Goal: Task Accomplishment & Management: Manage account settings

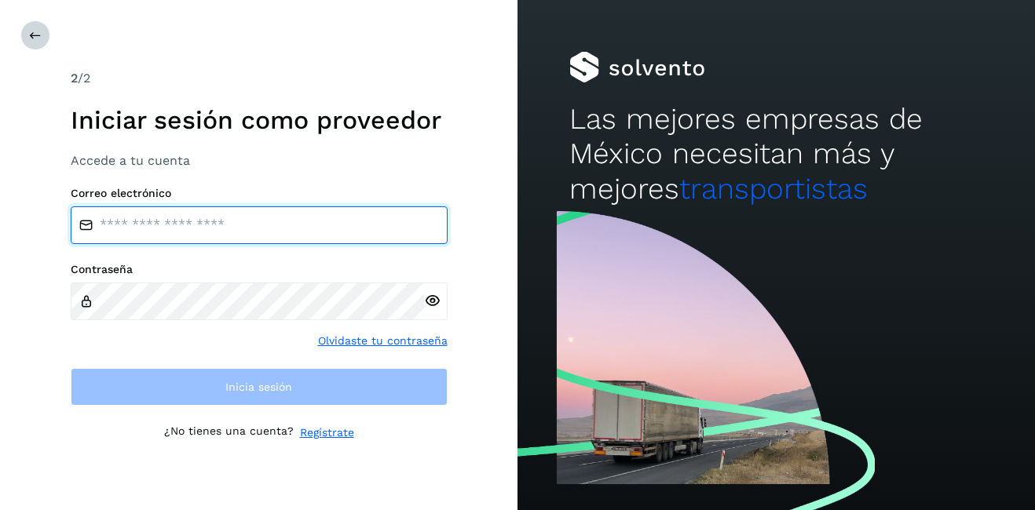
type input "**********"
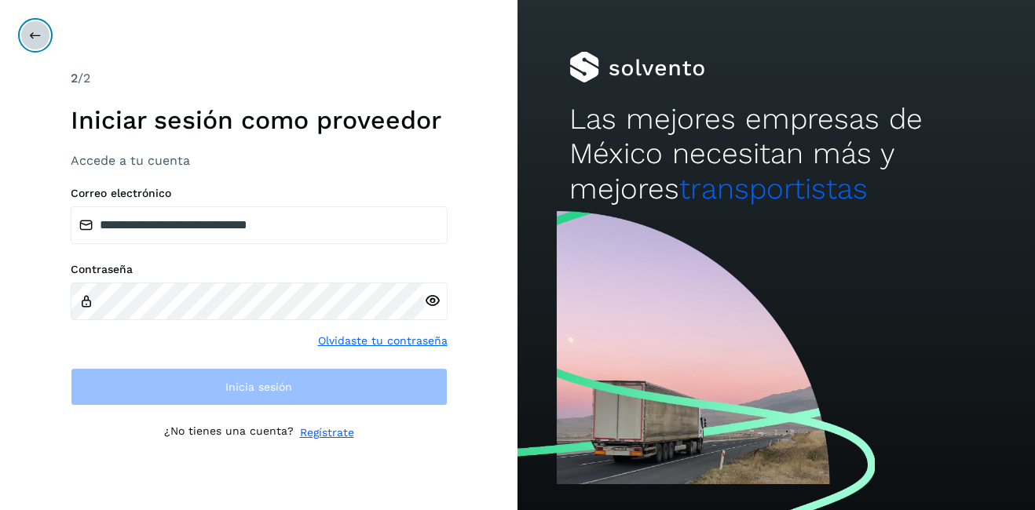
click at [33, 31] on icon at bounding box center [35, 35] width 13 height 13
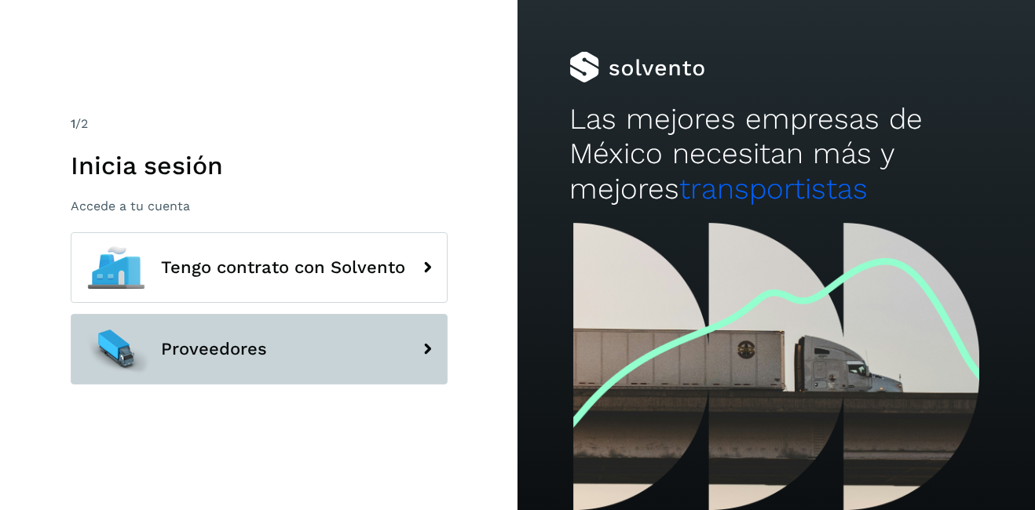
click at [255, 348] on span "Proveedores" at bounding box center [214, 349] width 106 height 19
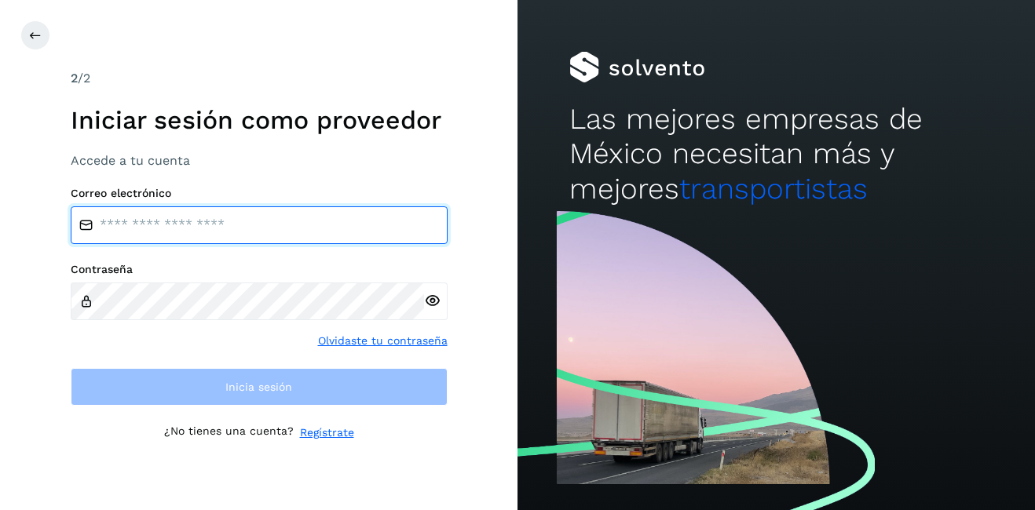
type input "**********"
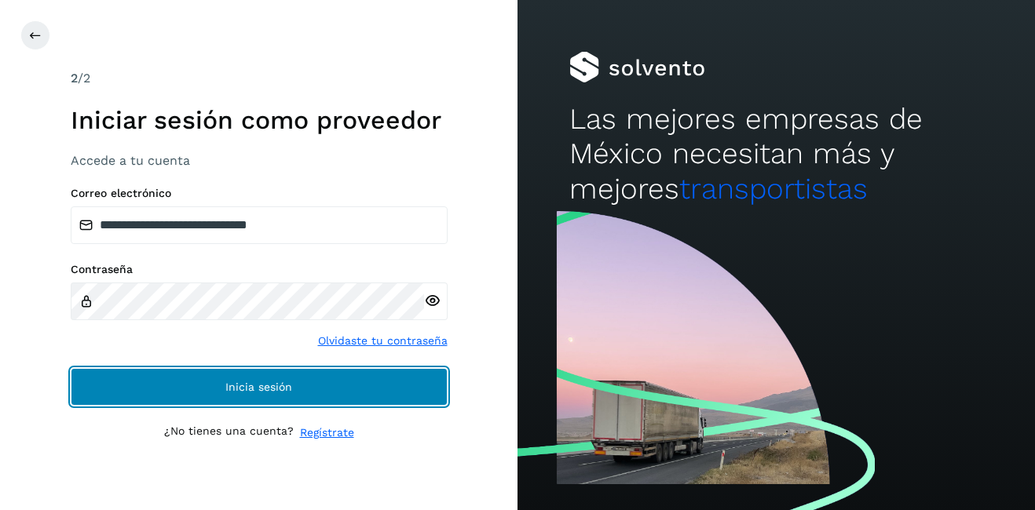
click at [276, 386] on span "Inicia sesión" at bounding box center [258, 387] width 67 height 11
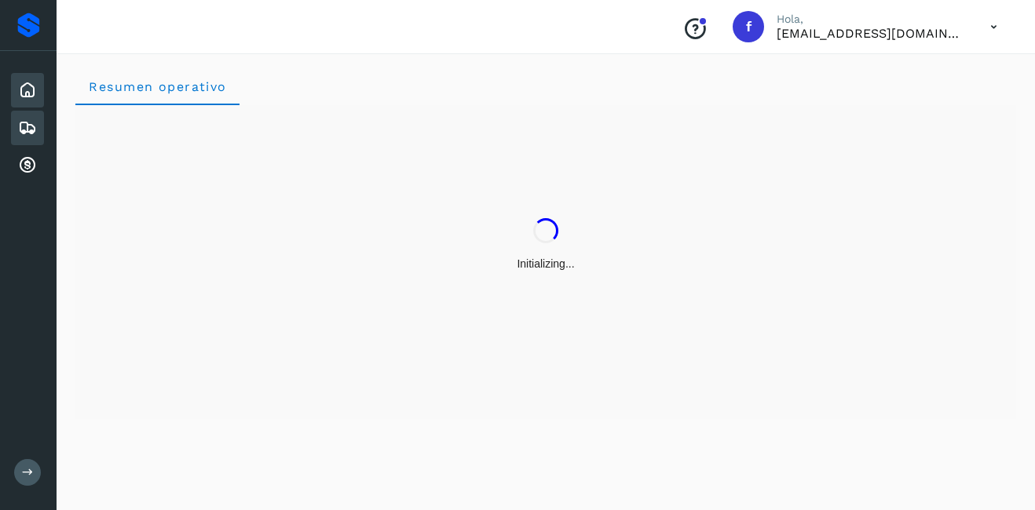
click at [13, 130] on div "Embarques" at bounding box center [27, 128] width 33 height 35
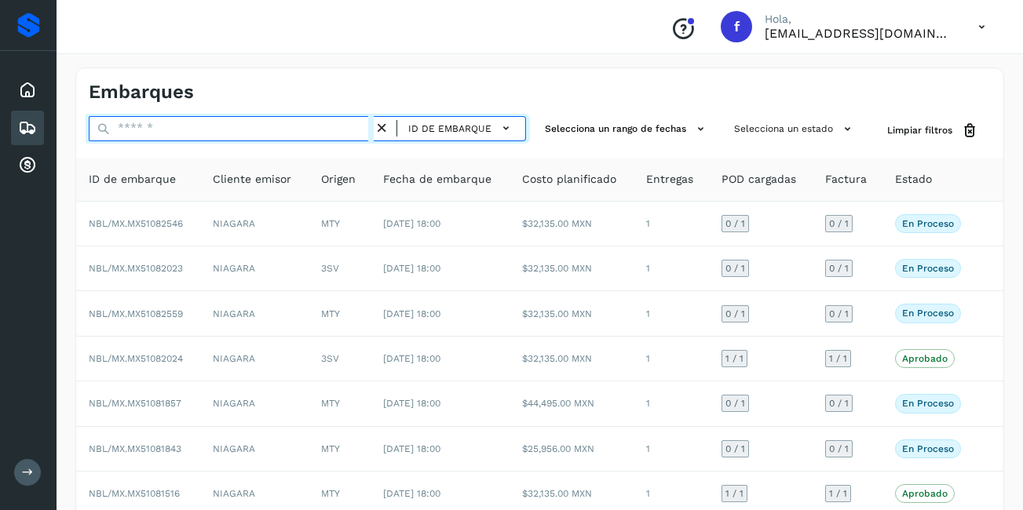
click at [170, 134] on input "text" at bounding box center [231, 128] width 285 height 25
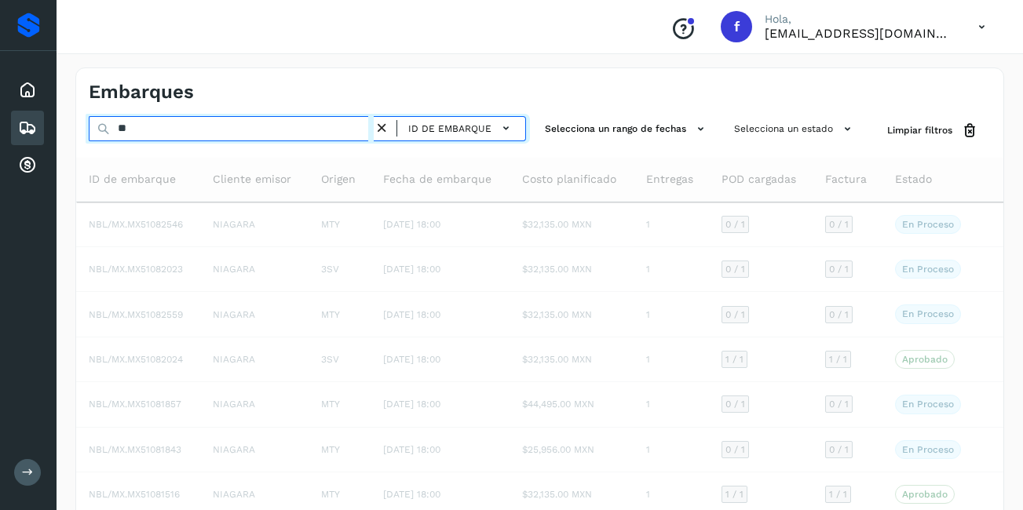
type input "*"
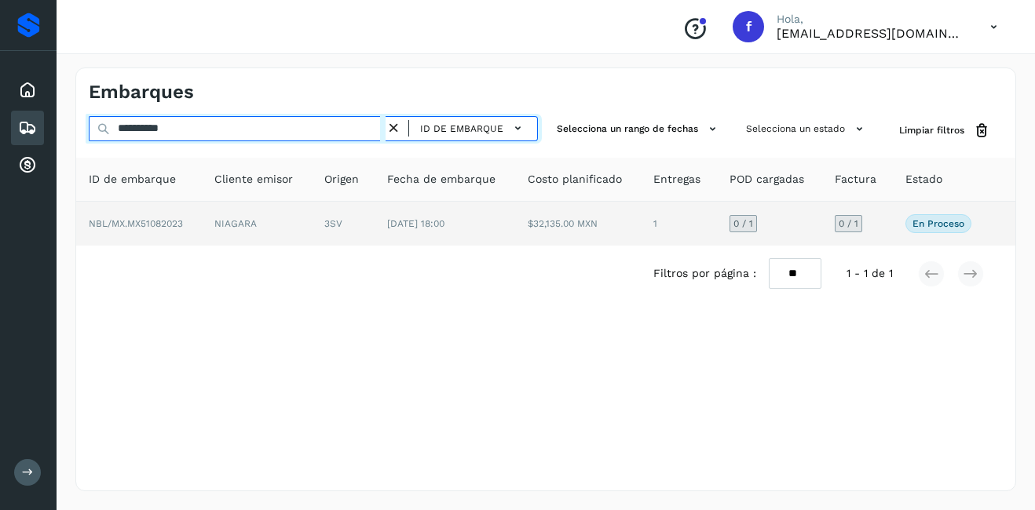
type input "**********"
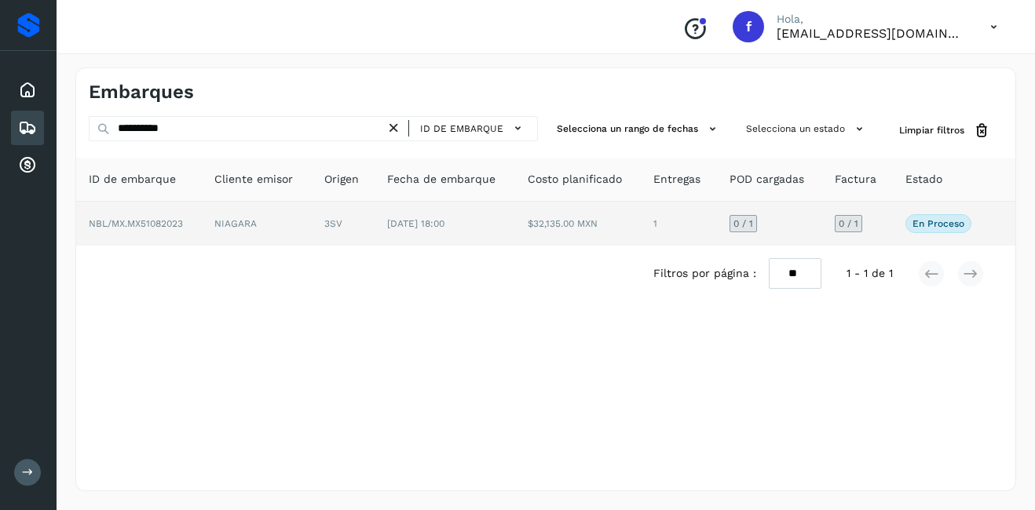
click at [680, 225] on td "1" at bounding box center [679, 224] width 76 height 44
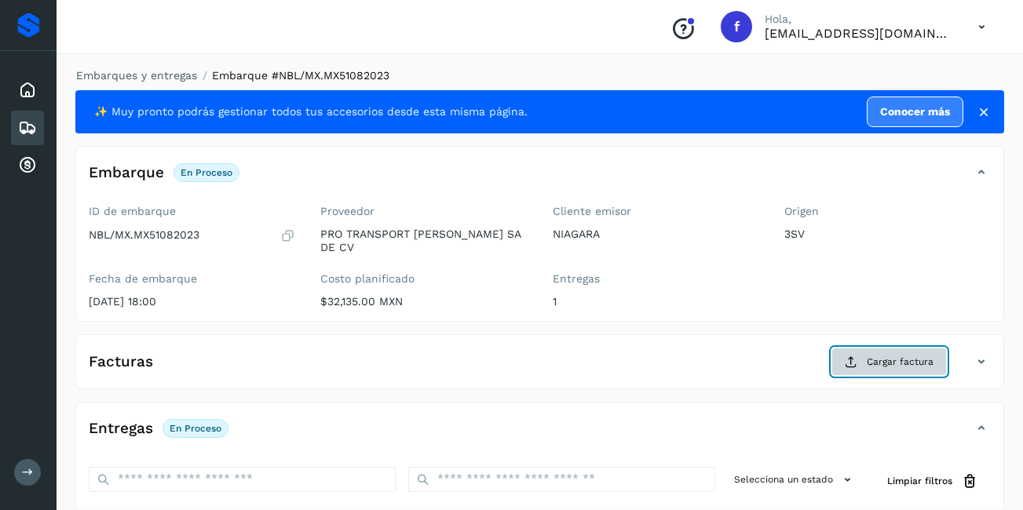
click at [881, 365] on button "Cargar factura" at bounding box center [889, 362] width 115 height 28
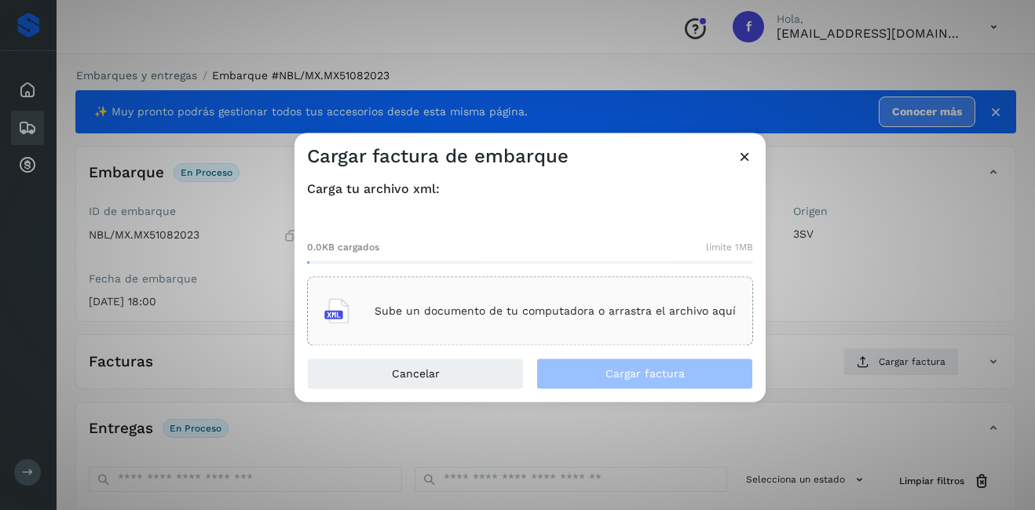
click at [505, 293] on div "Sube un documento de tu computadora o arrastra el archivo aquí" at bounding box center [529, 312] width 411 height 42
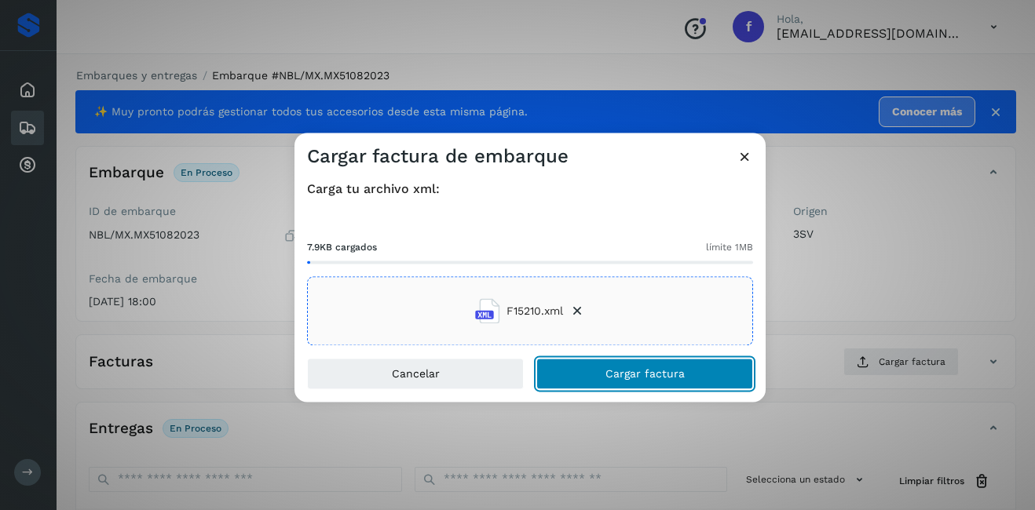
click at [647, 362] on button "Cargar factura" at bounding box center [644, 374] width 217 height 31
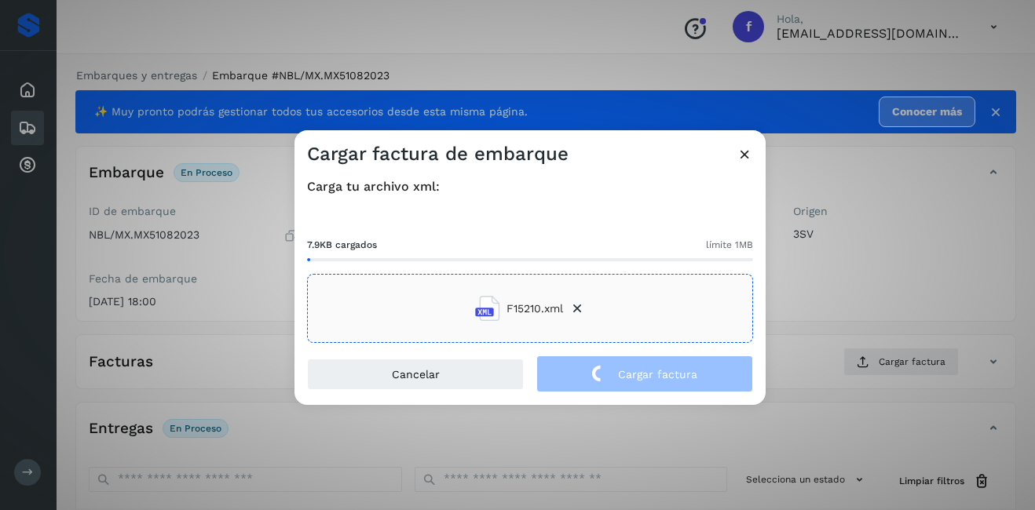
drag, startPoint x: 866, startPoint y: 294, endPoint x: 643, endPoint y: 283, distance: 223.3
click at [865, 289] on div "Cargar factura de embarque Carga tu archivo xml: 7.9KB cargados límite 1MB F152…" at bounding box center [517, 255] width 1035 height 510
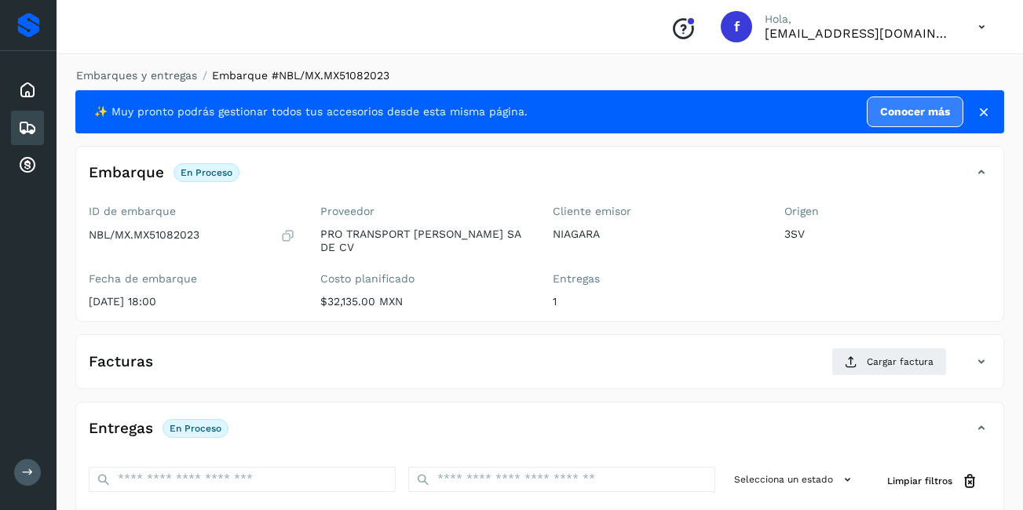
scroll to position [237, 0]
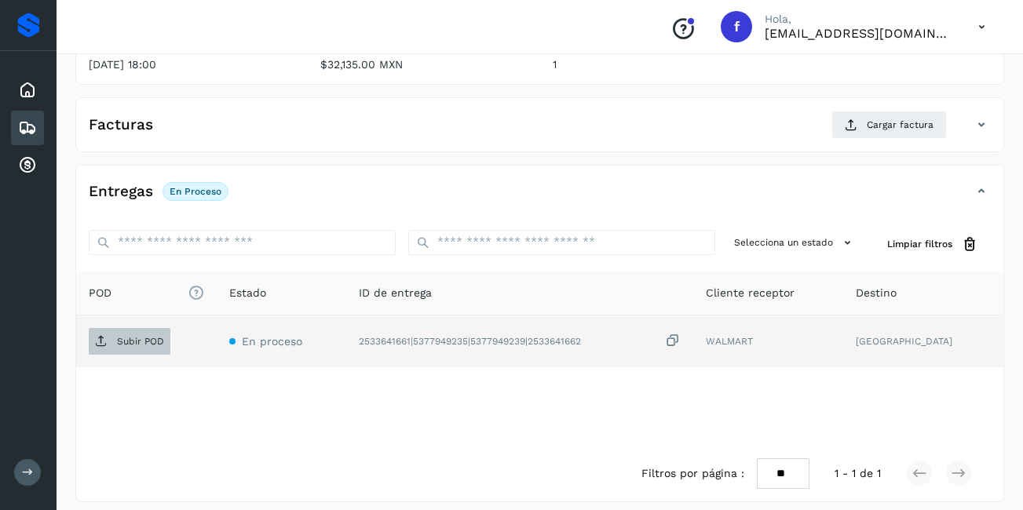
click at [139, 336] on p "Subir POD" at bounding box center [140, 341] width 47 height 11
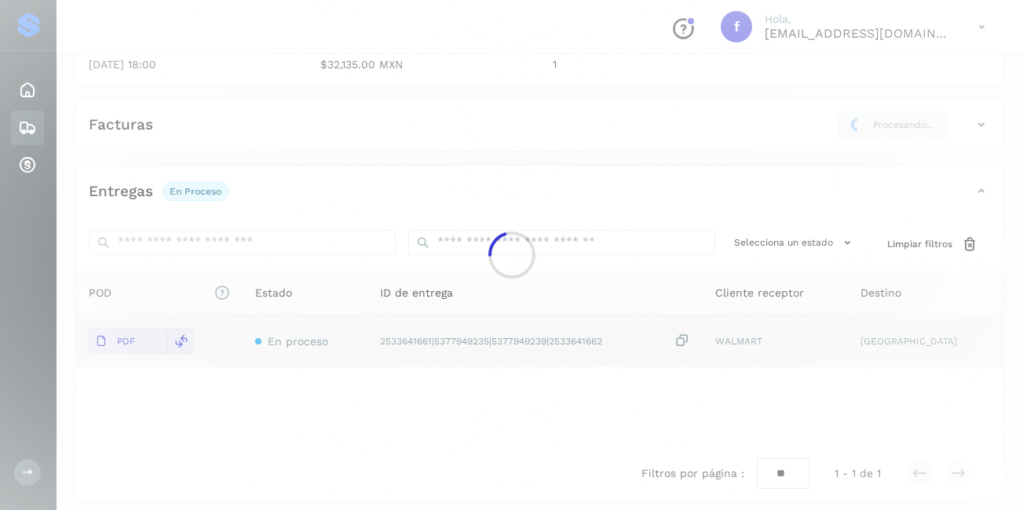
scroll to position [236, 0]
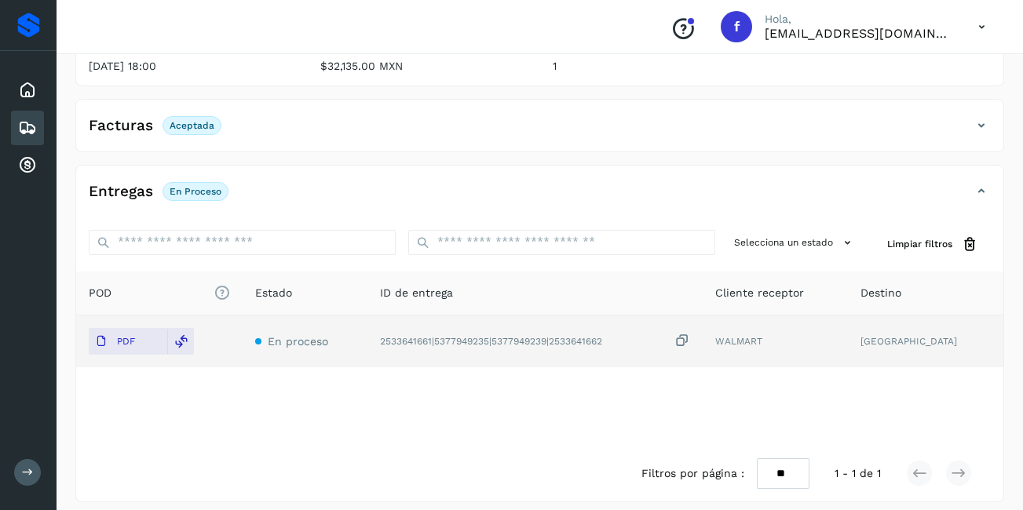
click at [24, 118] on div "Embarques" at bounding box center [27, 128] width 33 height 35
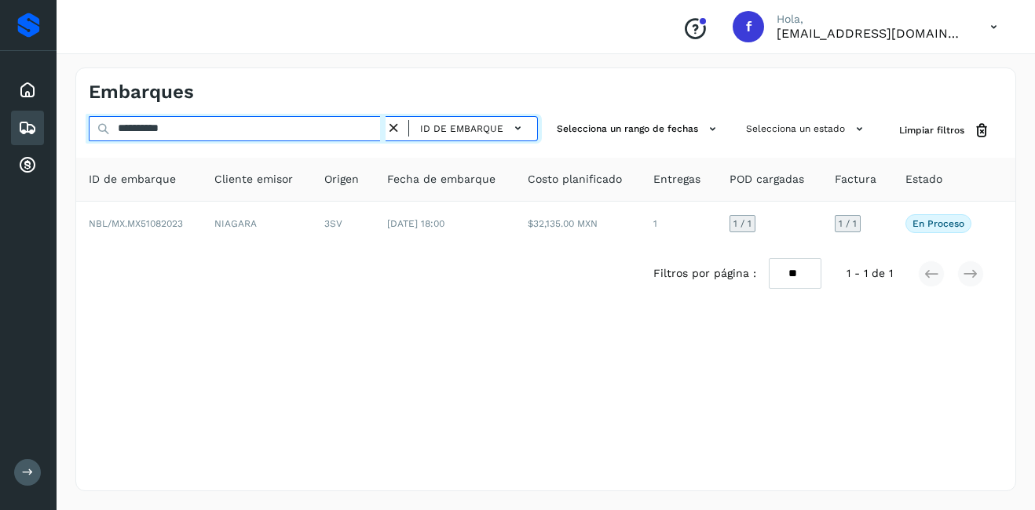
drag, startPoint x: 205, startPoint y: 135, endPoint x: 137, endPoint y: 143, distance: 68.8
click at [137, 143] on div "**********" at bounding box center [313, 130] width 449 height 29
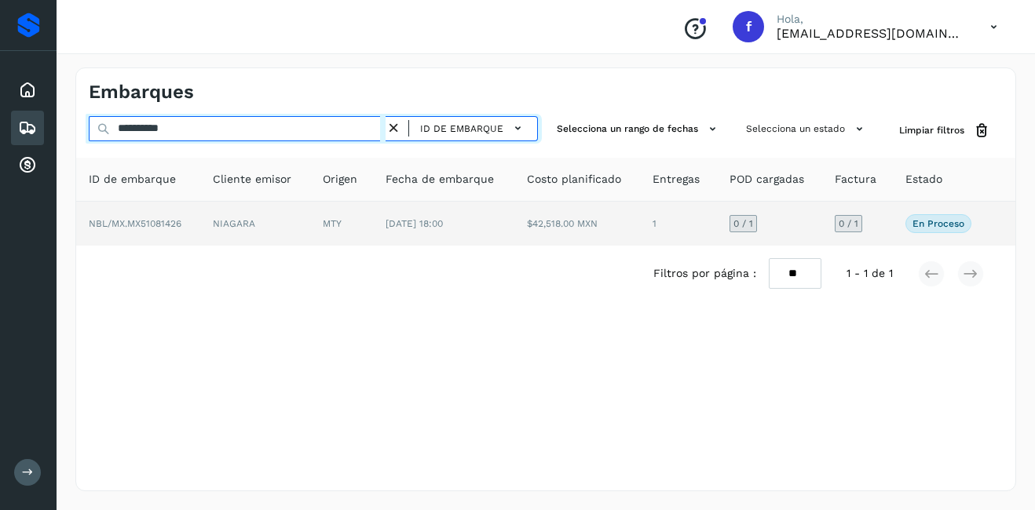
type input "**********"
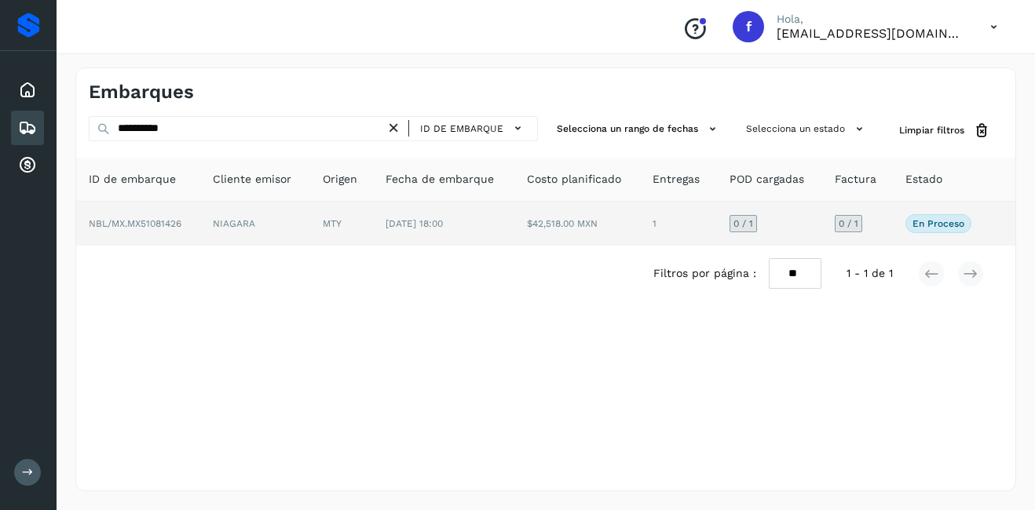
click at [377, 227] on td "[DATE] 18:00" at bounding box center [443, 224] width 141 height 44
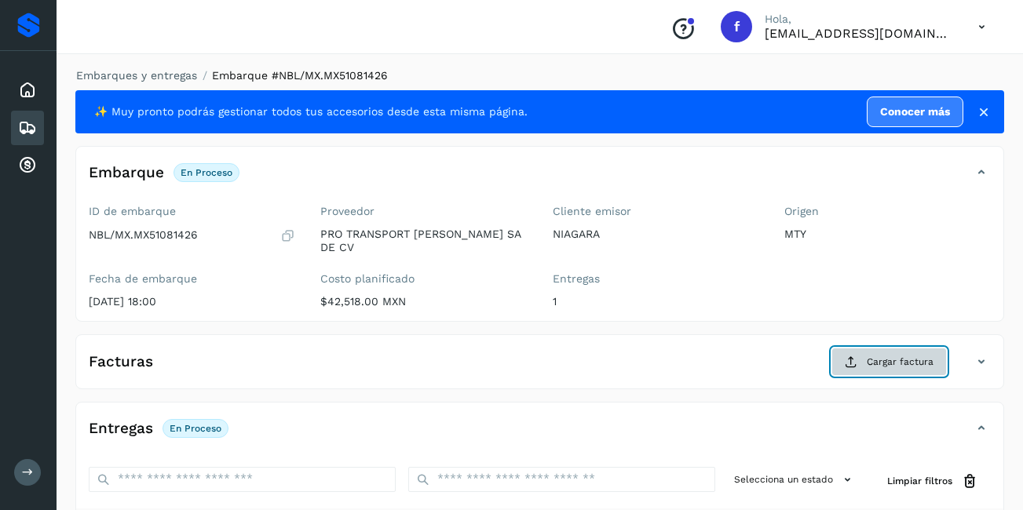
click at [861, 348] on button "Cargar factura" at bounding box center [889, 362] width 115 height 28
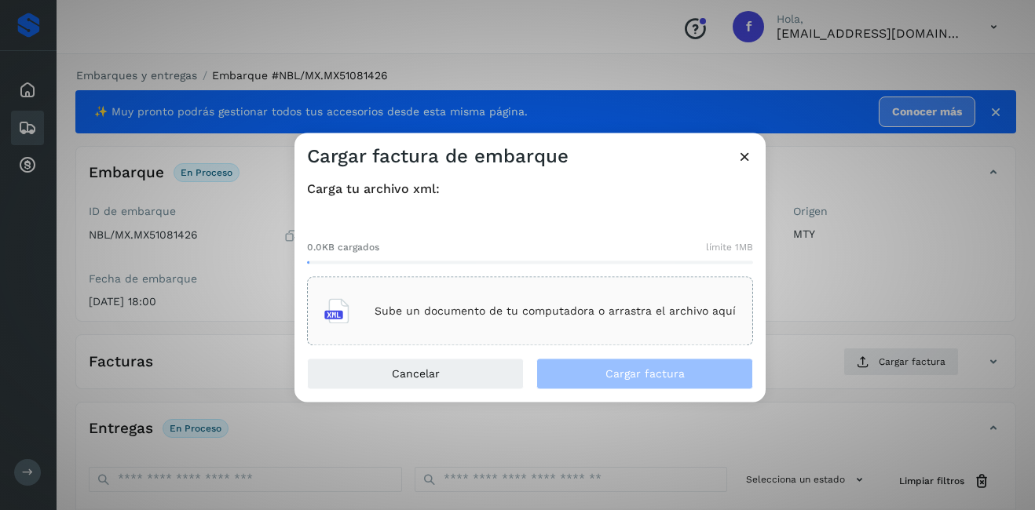
click at [449, 309] on p "Sube un documento de tu computadora o arrastra el archivo aquí" at bounding box center [555, 311] width 361 height 13
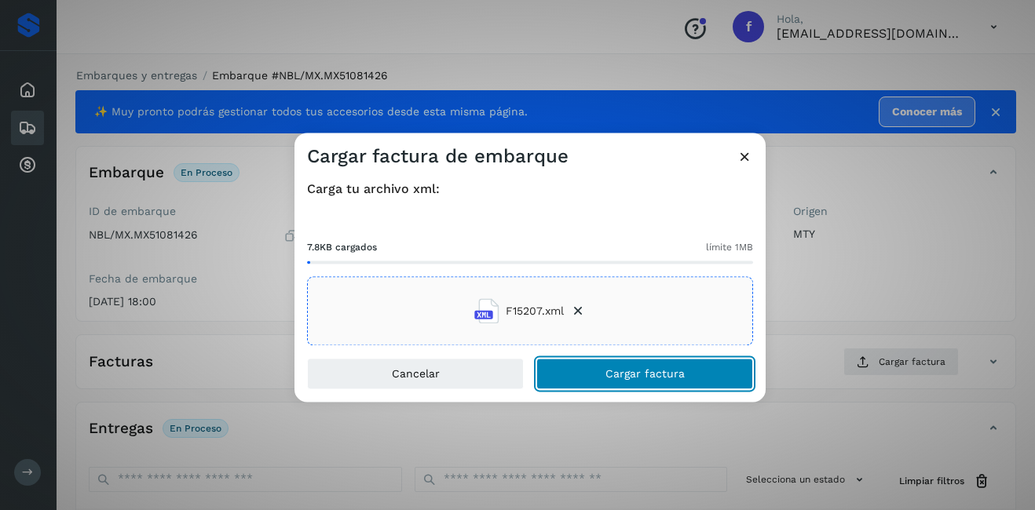
click at [657, 375] on span "Cargar factura" at bounding box center [644, 374] width 79 height 11
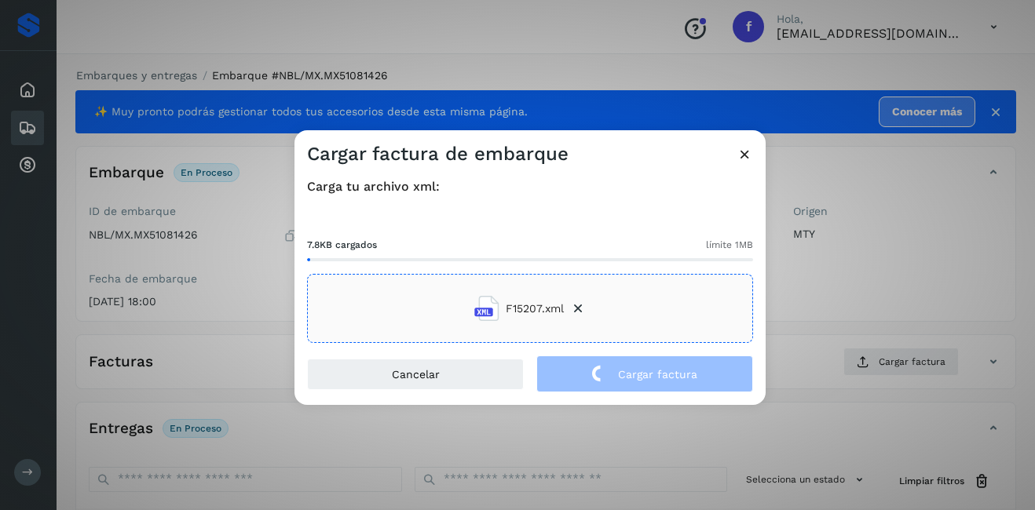
click at [871, 270] on div "Cargar factura de embarque Carga tu archivo xml: 7.8KB cargados límite 1MB F152…" at bounding box center [517, 255] width 1035 height 510
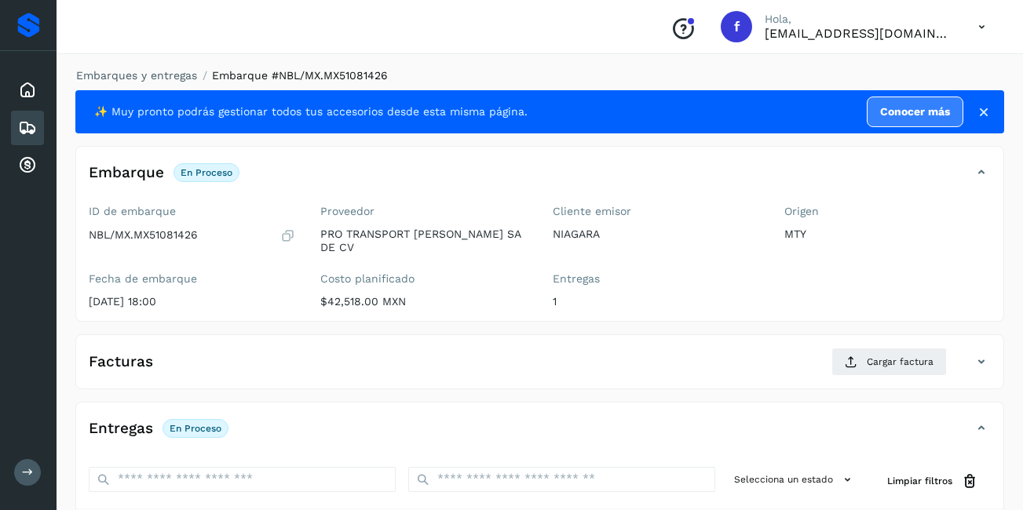
scroll to position [237, 0]
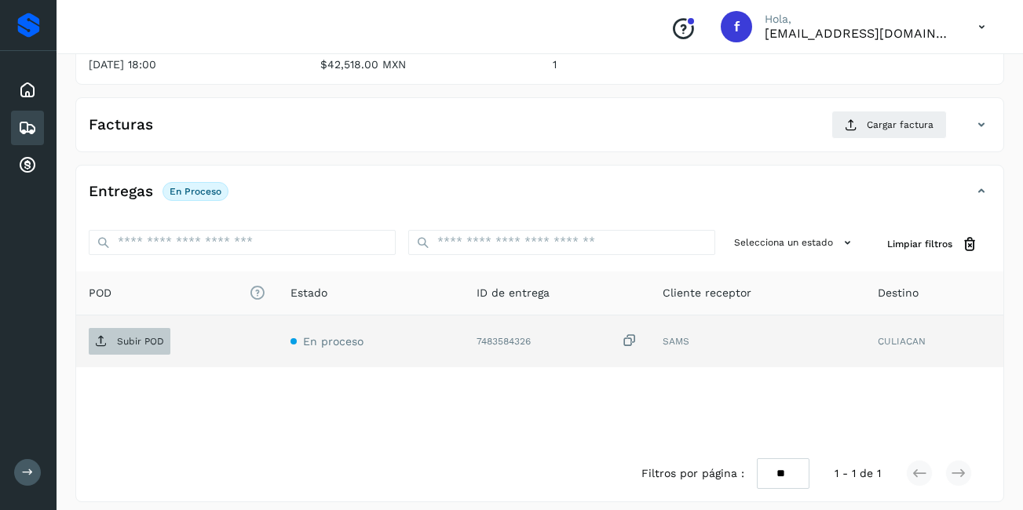
click at [132, 342] on span "Subir POD" at bounding box center [130, 341] width 82 height 25
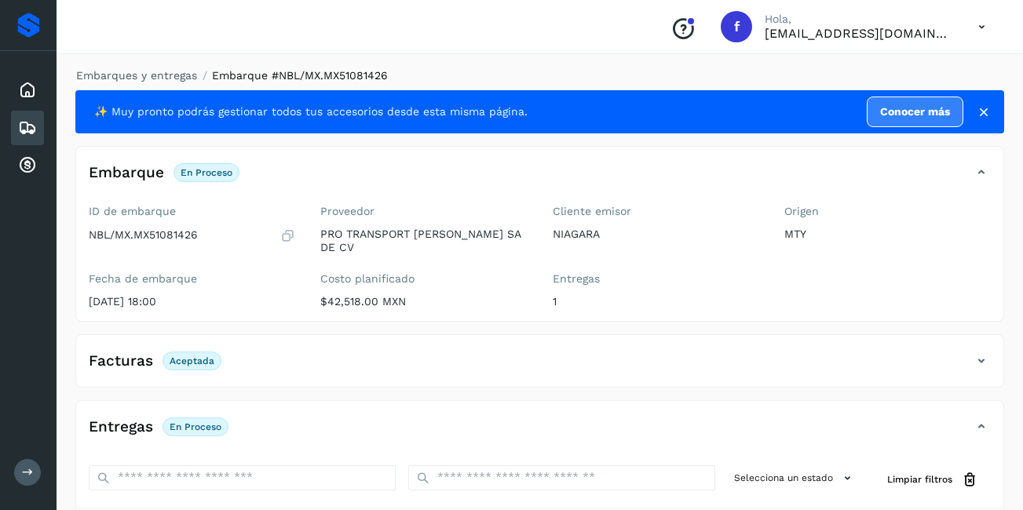
scroll to position [236, 0]
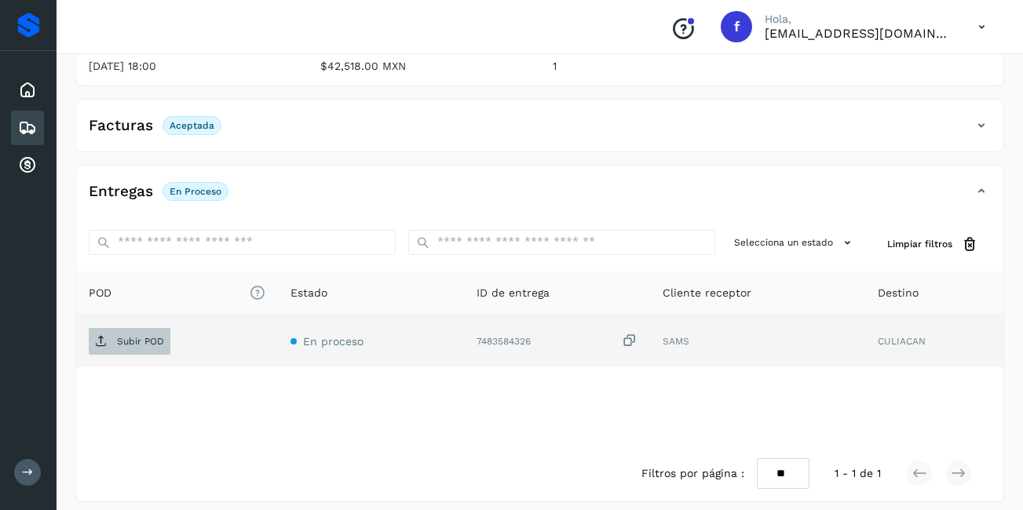
click at [159, 336] on p "Subir POD" at bounding box center [140, 341] width 47 height 11
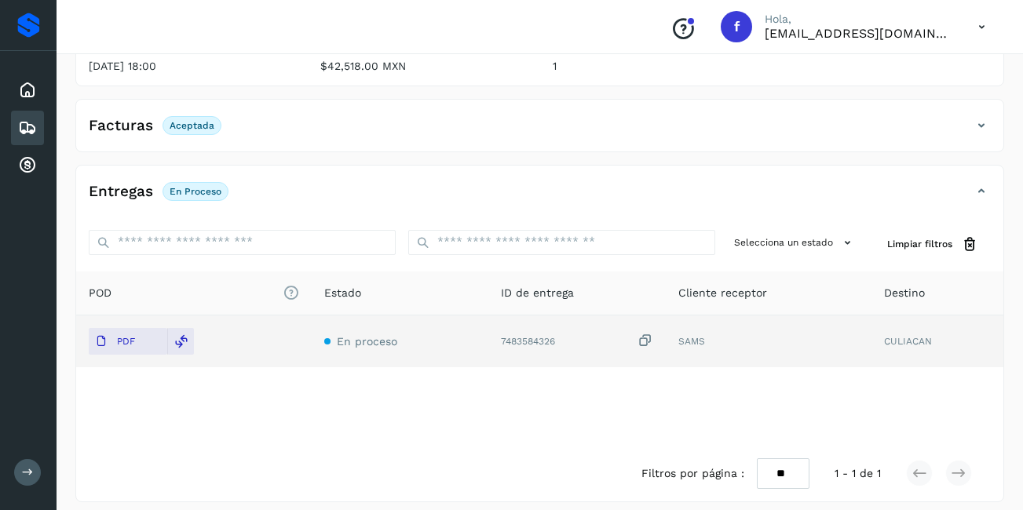
scroll to position [79, 0]
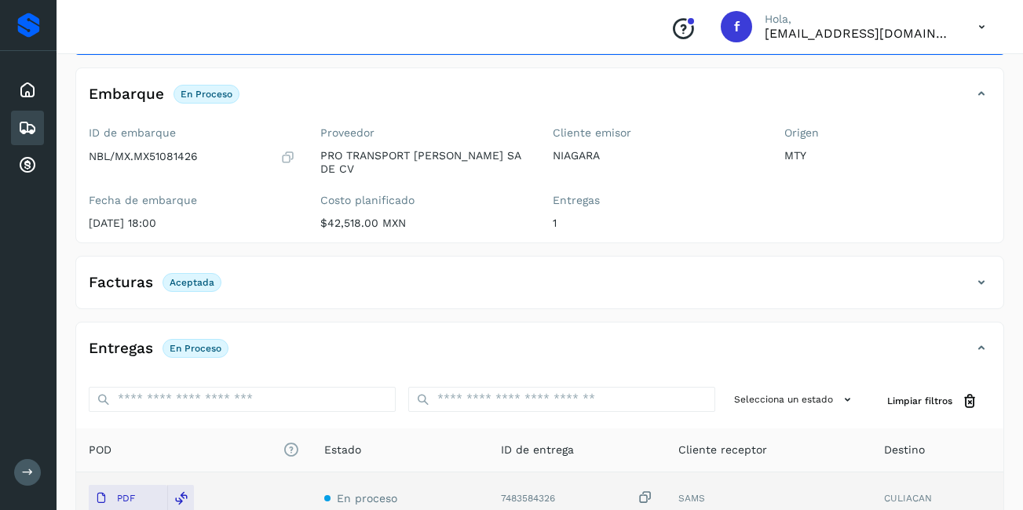
click at [26, 132] on icon at bounding box center [27, 128] width 19 height 19
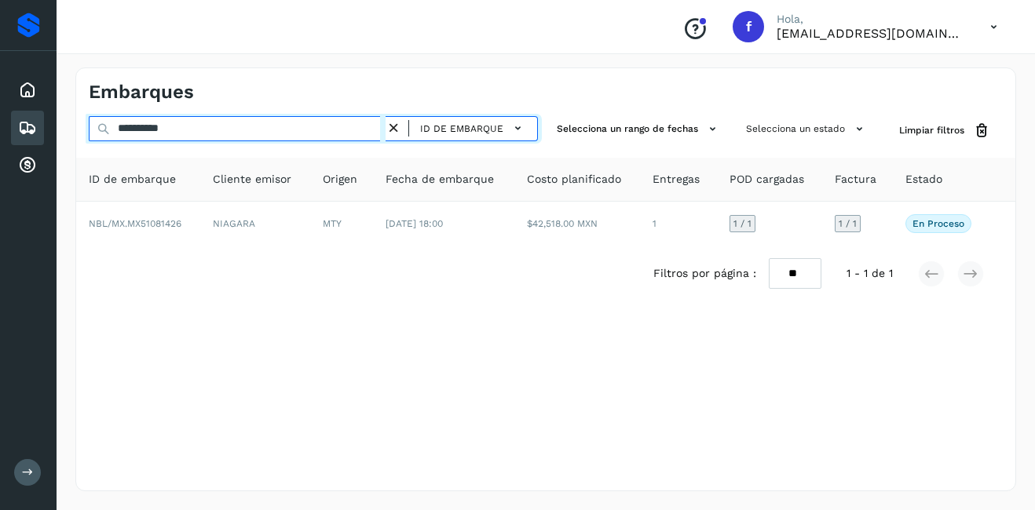
drag, startPoint x: 236, startPoint y: 138, endPoint x: 134, endPoint y: 148, distance: 102.5
click at [134, 148] on div "**********" at bounding box center [545, 208] width 939 height 185
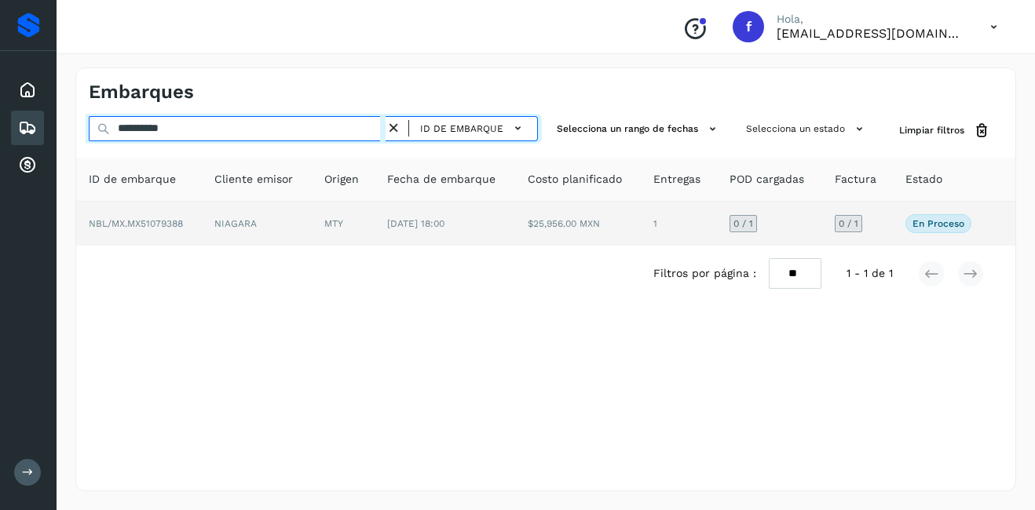
type input "**********"
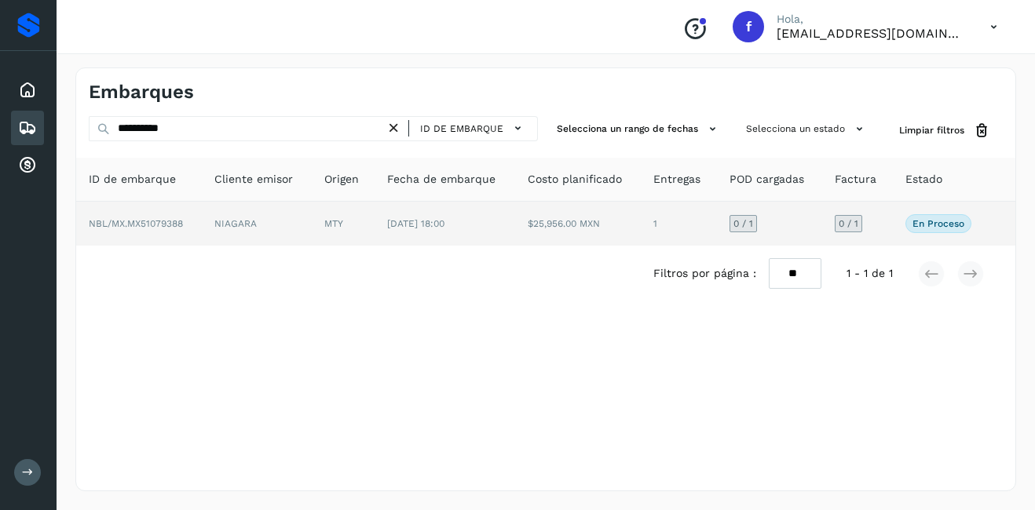
click at [209, 209] on td "NIAGARA" at bounding box center [256, 224] width 109 height 44
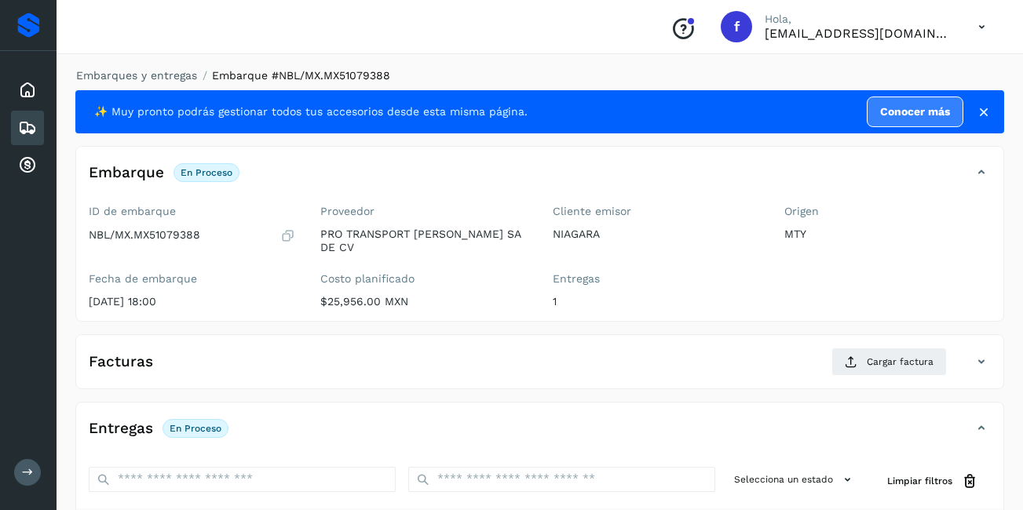
scroll to position [236, 0]
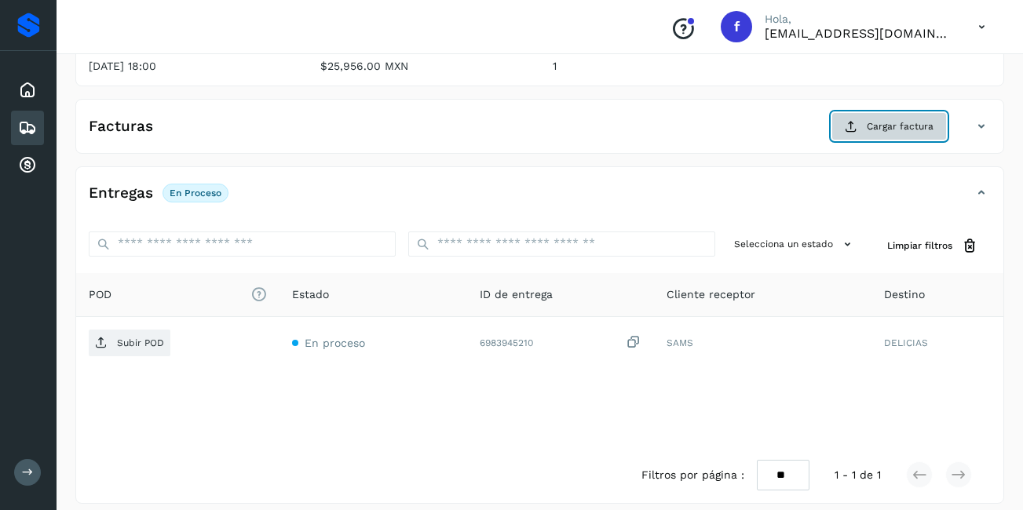
click at [877, 126] on button "Cargar factura" at bounding box center [889, 126] width 115 height 28
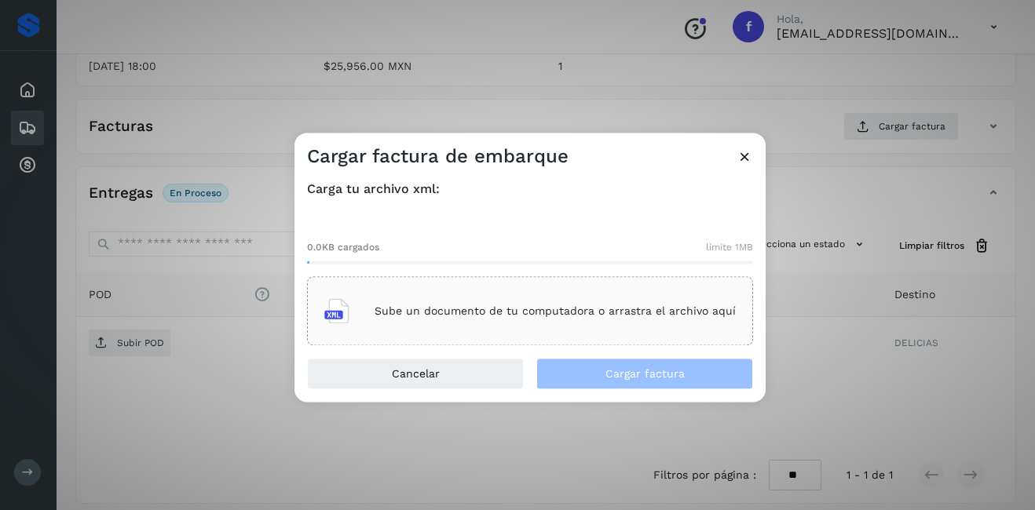
click at [462, 298] on div "Sube un documento de tu computadora o arrastra el archivo aquí" at bounding box center [529, 312] width 411 height 42
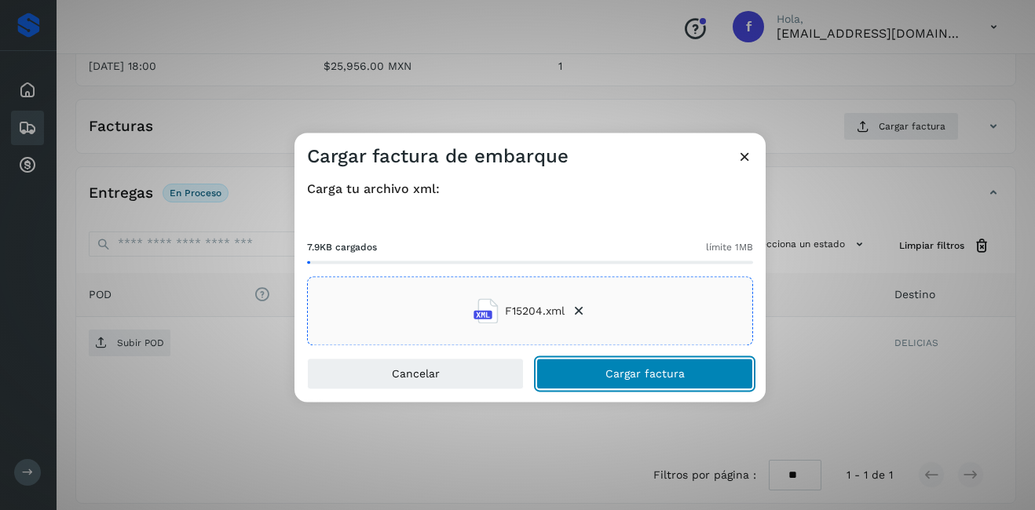
click at [671, 365] on button "Cargar factura" at bounding box center [644, 374] width 217 height 31
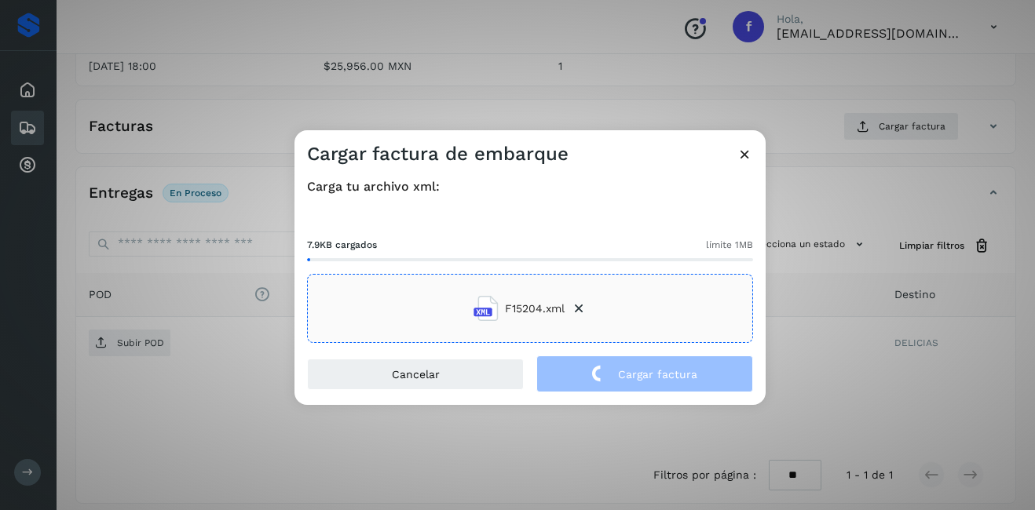
click at [830, 358] on div "Cargar factura de embarque Carga tu archivo xml: 7.9KB cargados límite 1MB F152…" at bounding box center [517, 255] width 1035 height 510
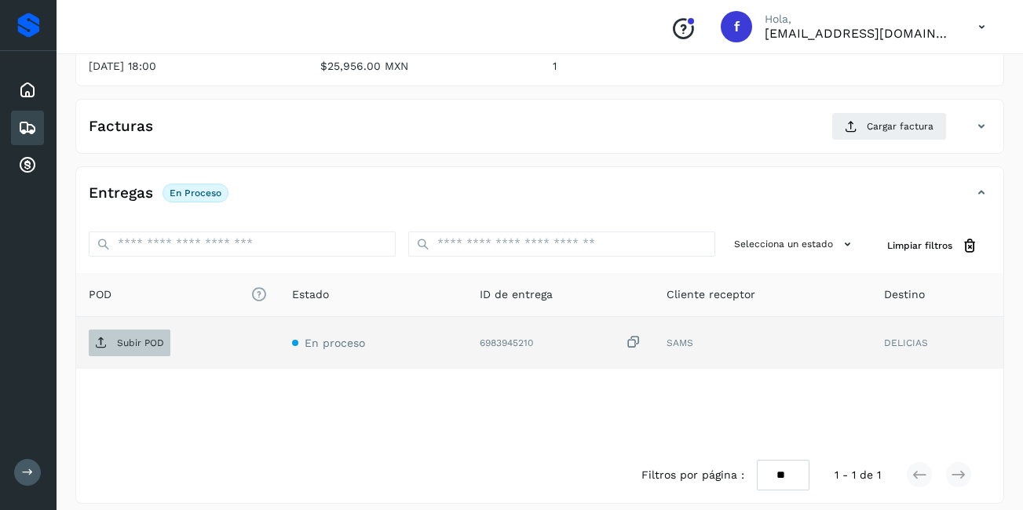
click at [142, 330] on button "Subir POD" at bounding box center [130, 343] width 82 height 27
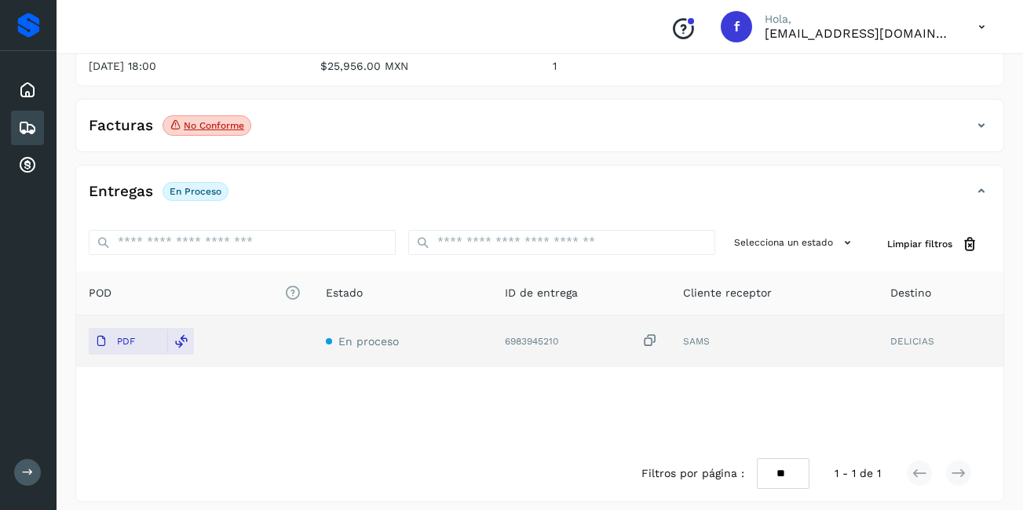
scroll to position [0, 0]
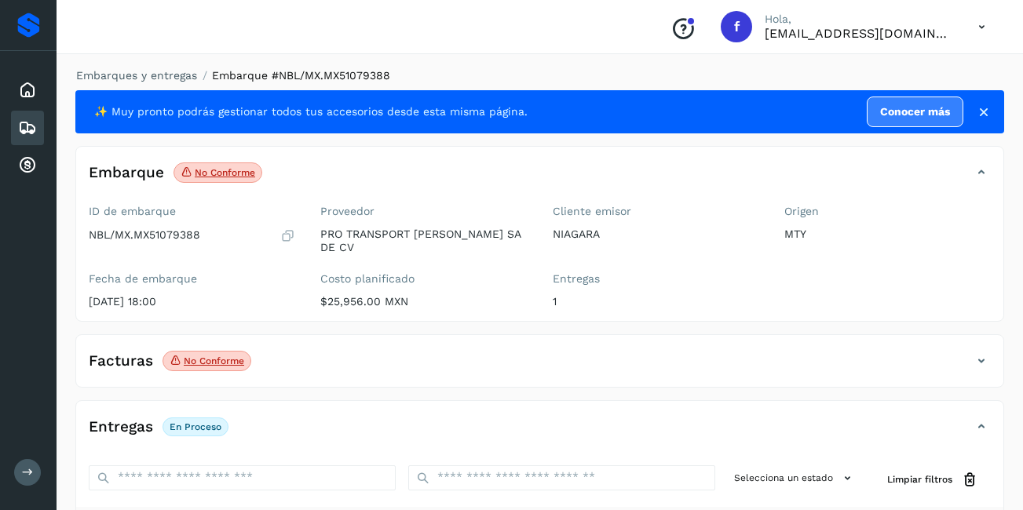
click at [982, 352] on icon at bounding box center [981, 361] width 19 height 19
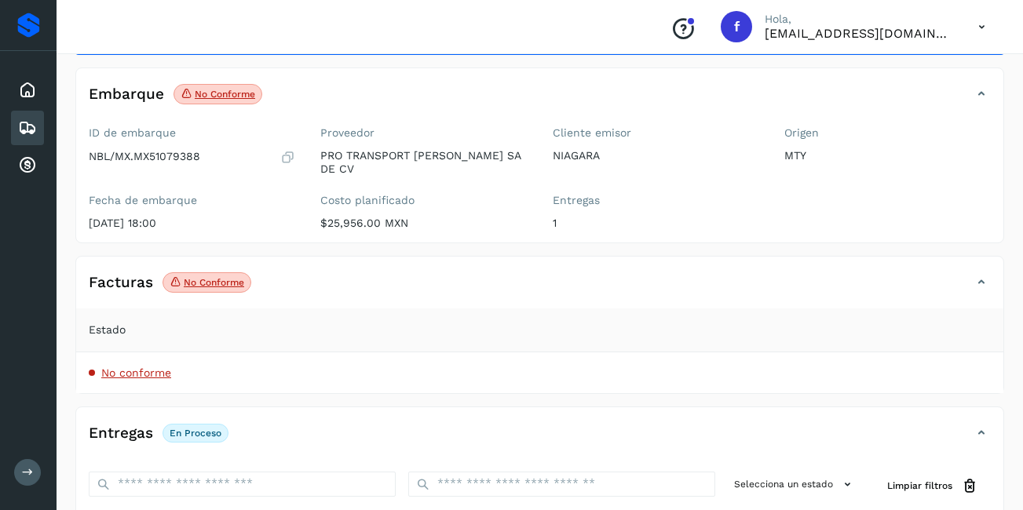
scroll to position [157, 0]
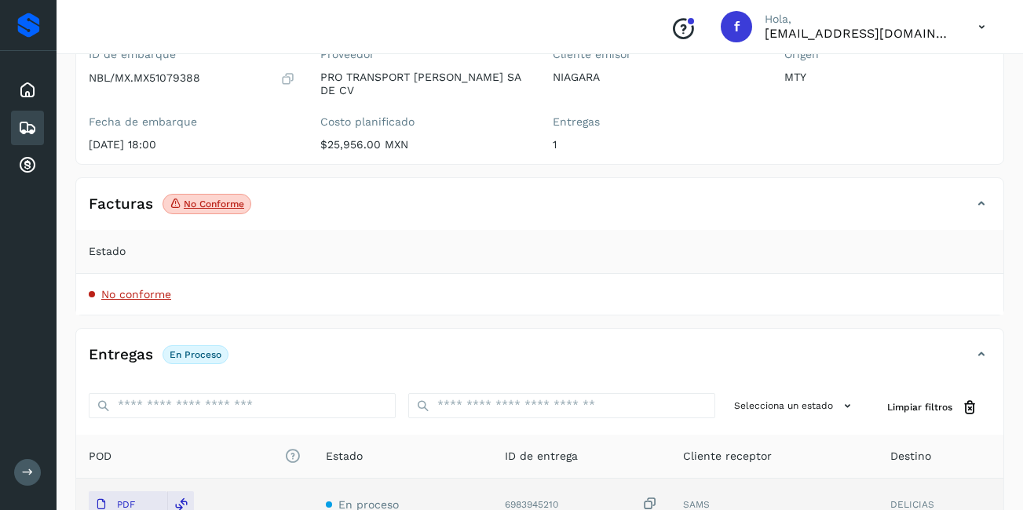
click at [150, 288] on span "No conforme" at bounding box center [136, 294] width 70 height 13
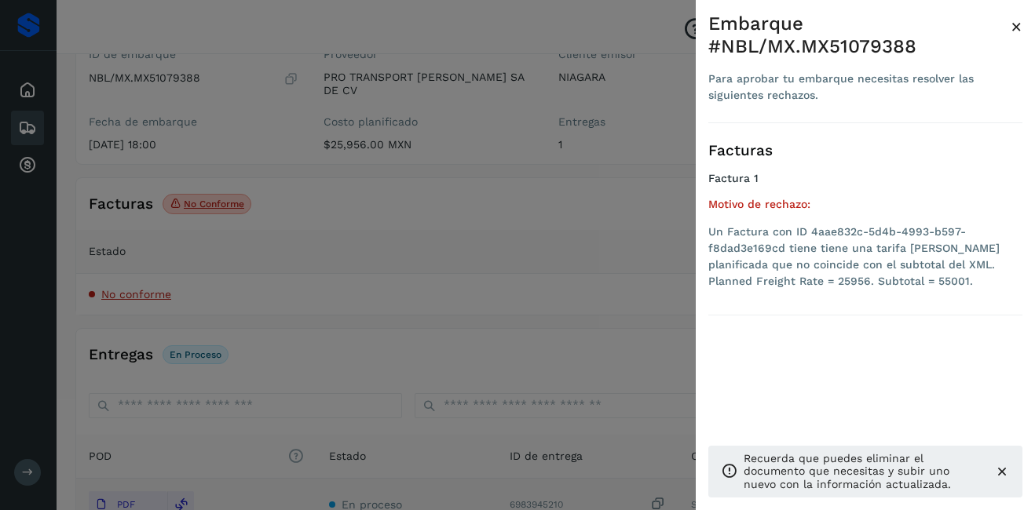
click at [1011, 27] on span "×" at bounding box center [1017, 27] width 12 height 22
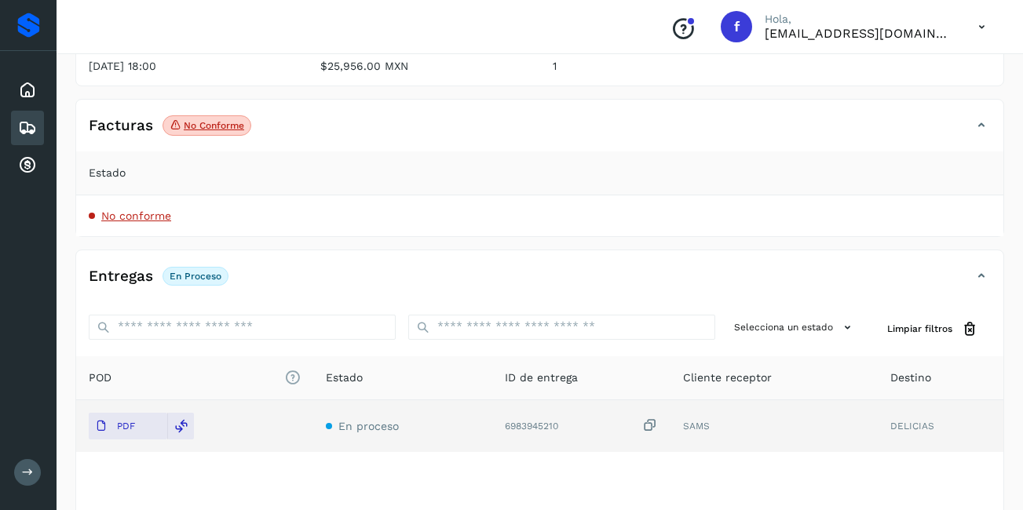
scroll to position [314, 0]
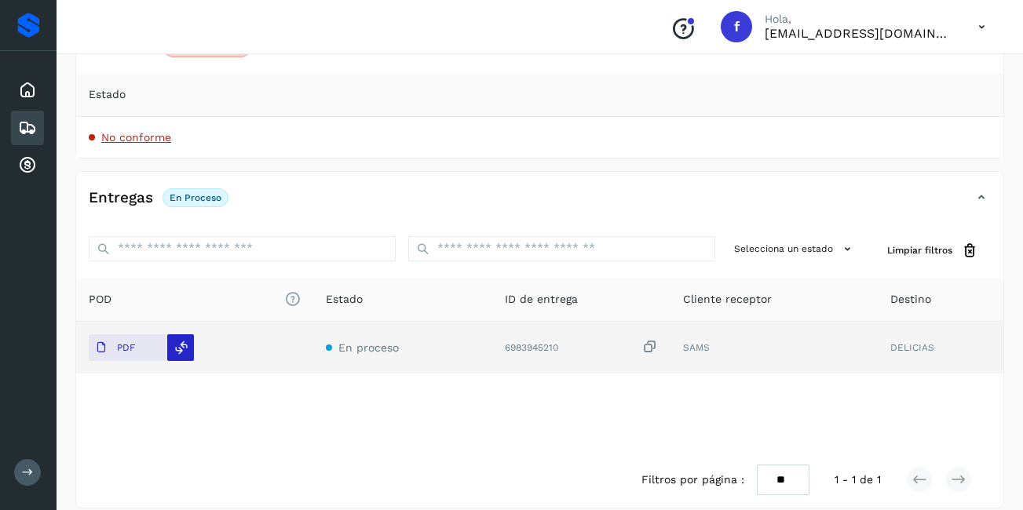
click at [185, 346] on div at bounding box center [180, 348] width 27 height 27
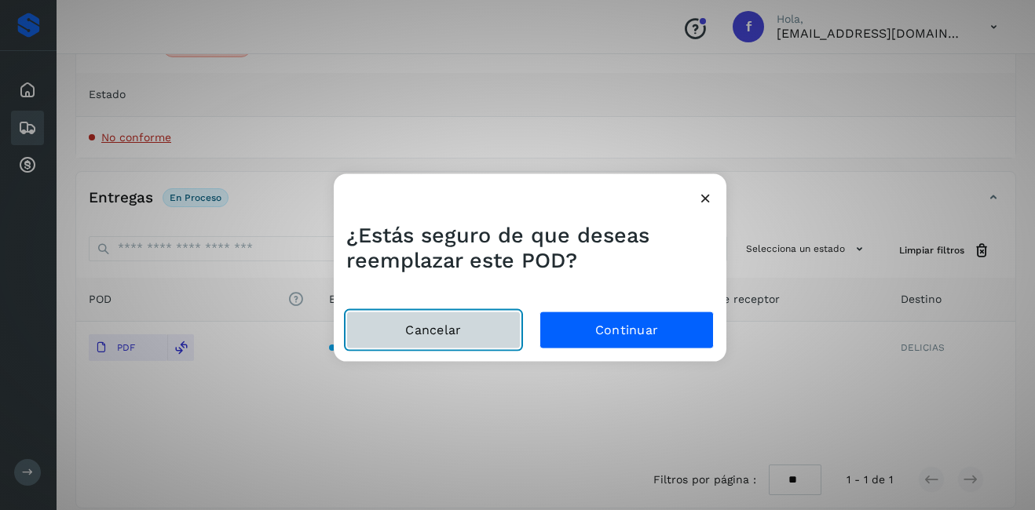
click at [460, 320] on button "Cancelar" at bounding box center [433, 330] width 174 height 38
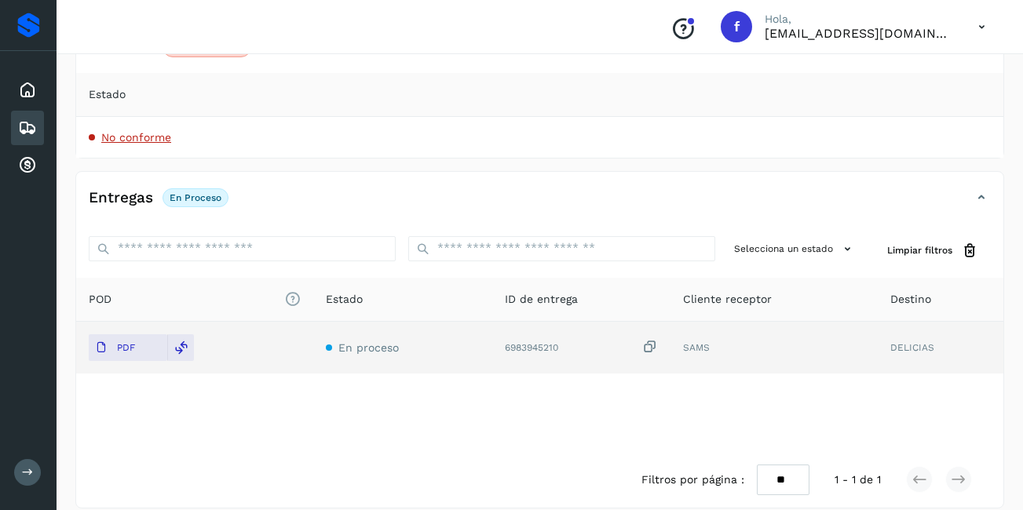
scroll to position [0, 0]
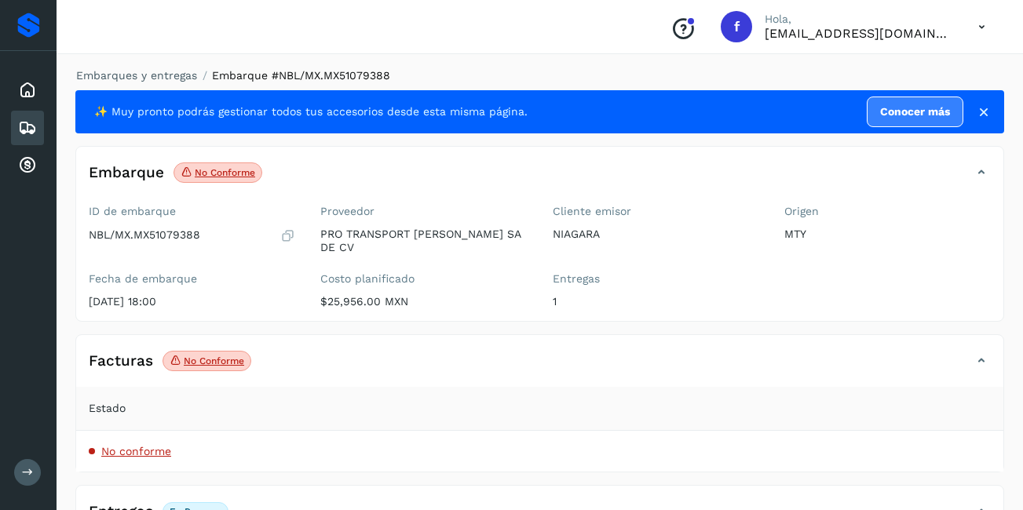
click at [217, 356] on p "No conforme" at bounding box center [214, 361] width 60 height 11
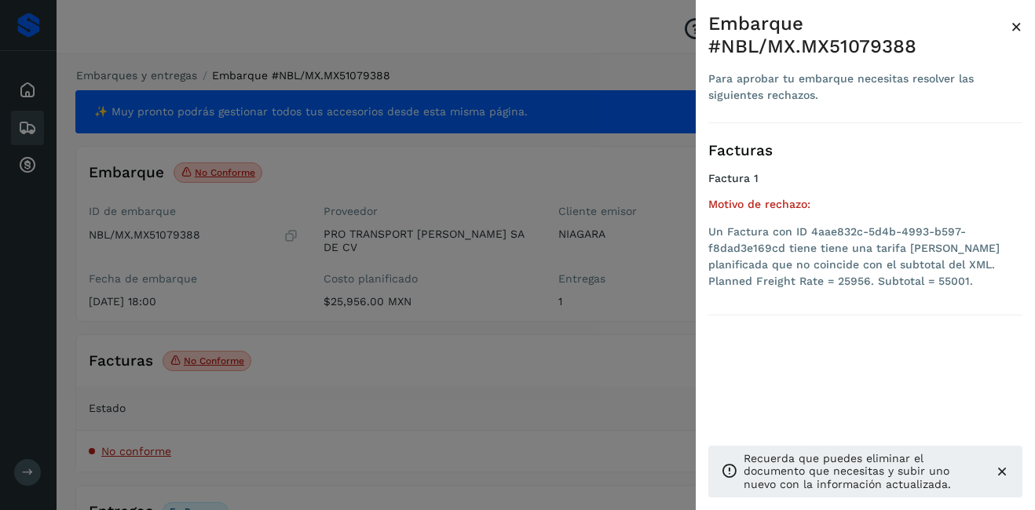
click at [1014, 27] on span "×" at bounding box center [1017, 27] width 12 height 22
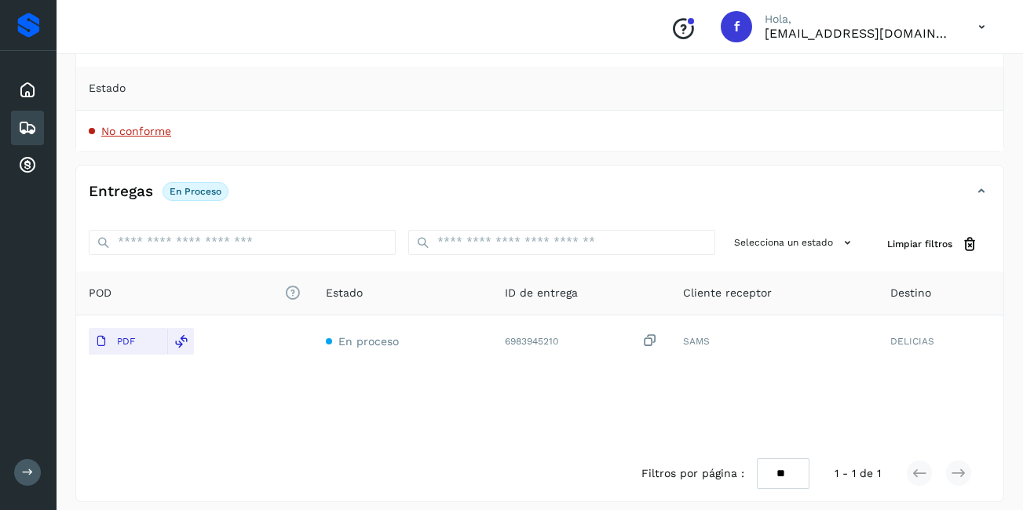
scroll to position [85, 0]
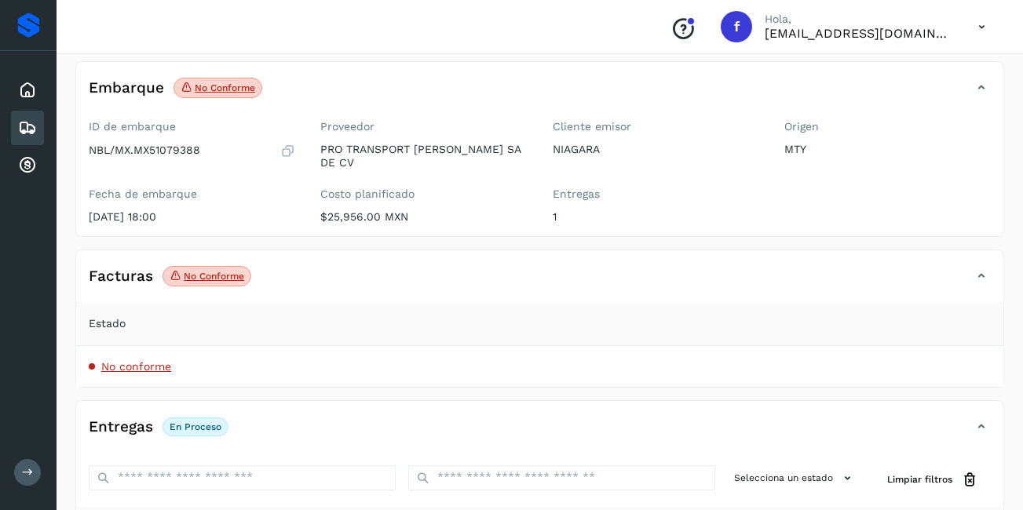
click at [980, 267] on icon at bounding box center [981, 276] width 19 height 19
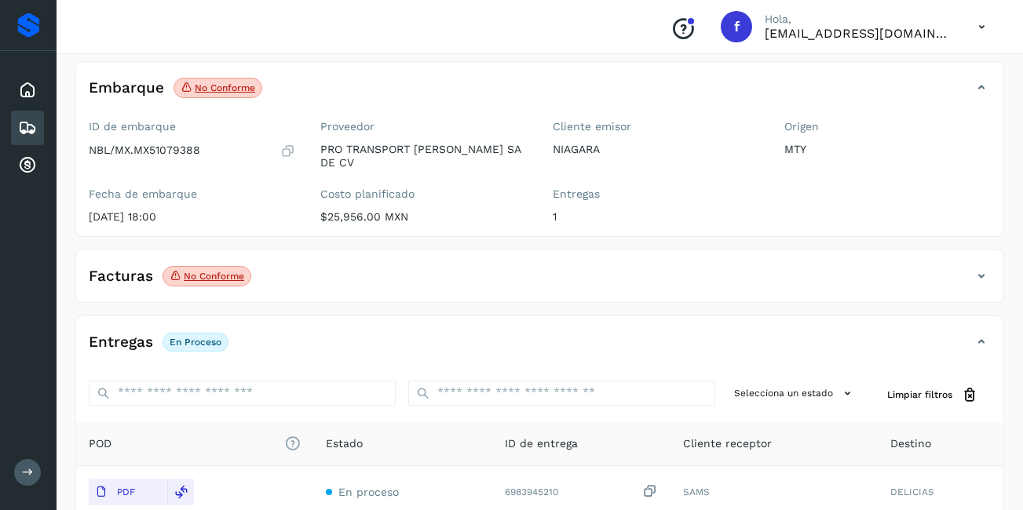
click at [980, 267] on icon at bounding box center [981, 276] width 19 height 19
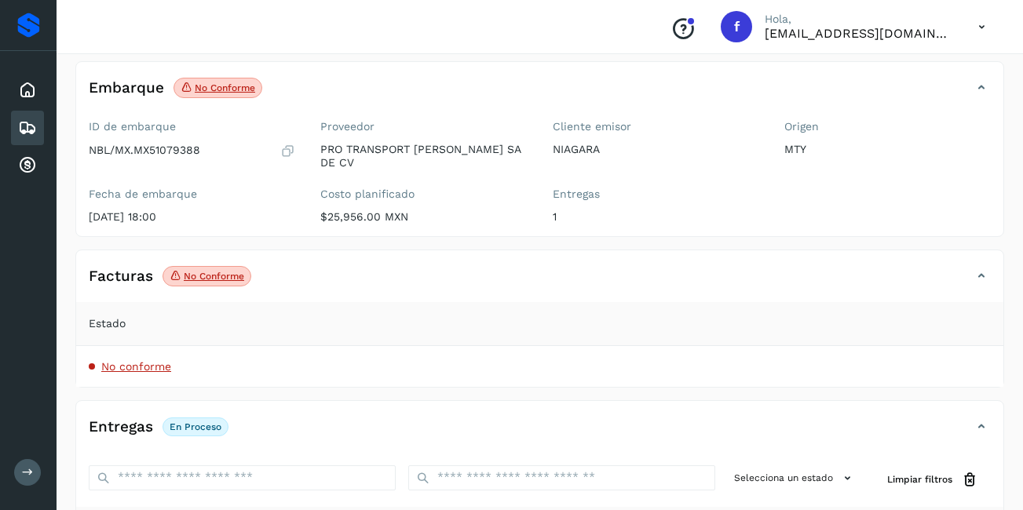
click at [132, 360] on span "No conforme" at bounding box center [136, 366] width 70 height 13
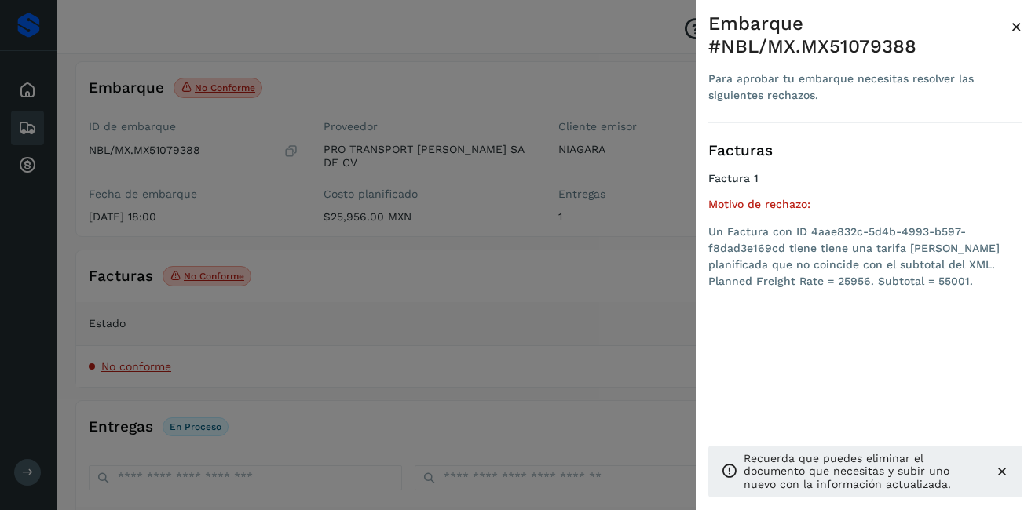
click at [1017, 21] on span "×" at bounding box center [1017, 27] width 12 height 22
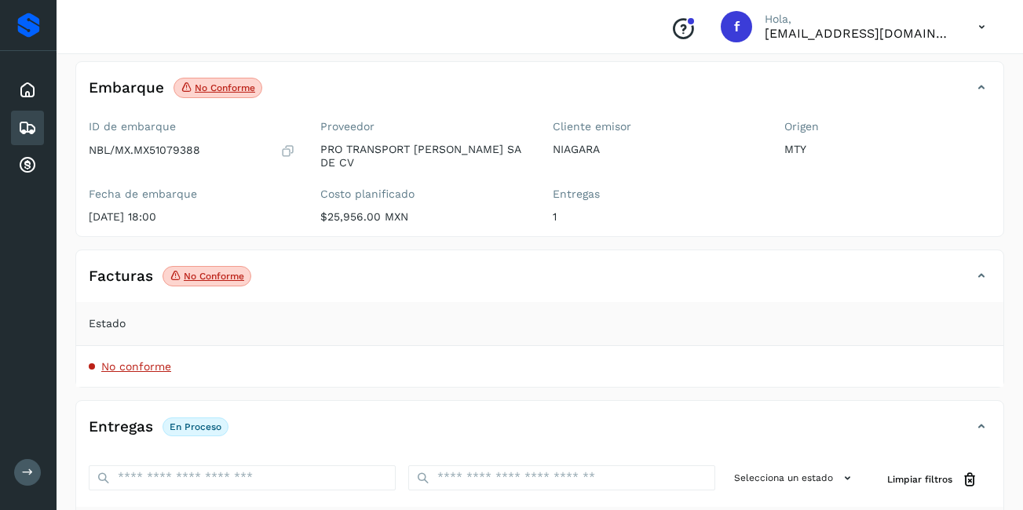
click at [25, 128] on icon at bounding box center [27, 128] width 19 height 19
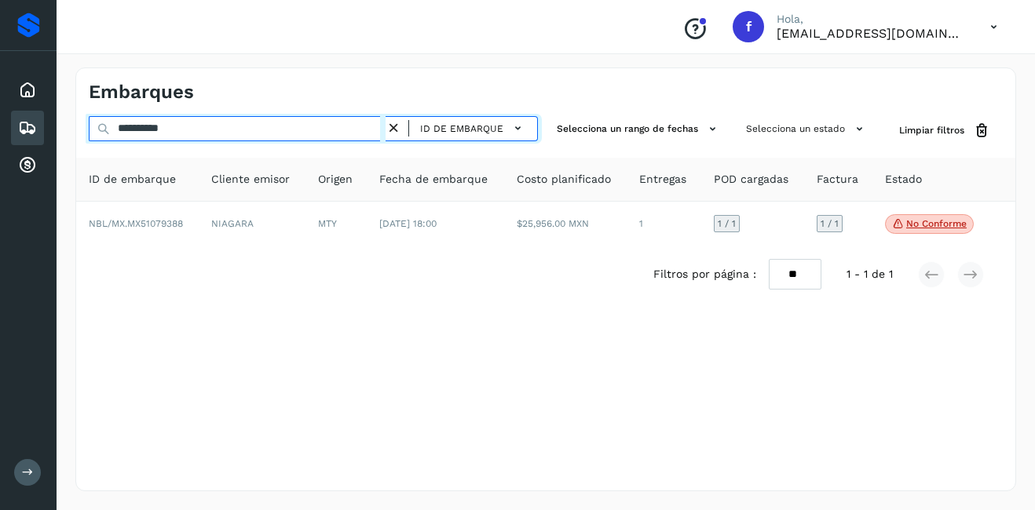
drag, startPoint x: 195, startPoint y: 133, endPoint x: 134, endPoint y: 146, distance: 62.7
click at [134, 146] on div "**********" at bounding box center [545, 209] width 939 height 186
type input "**********"
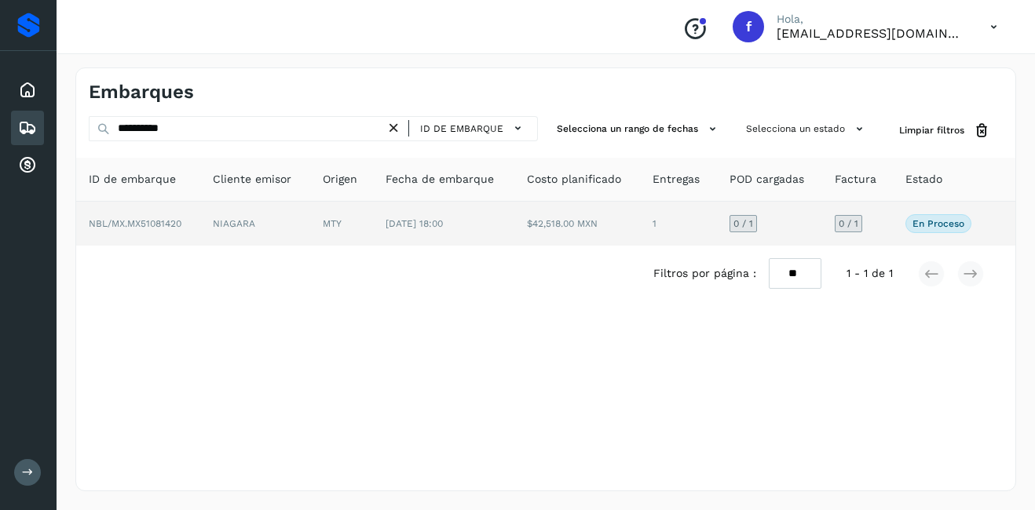
click at [230, 224] on td "NIAGARA" at bounding box center [254, 224] width 109 height 44
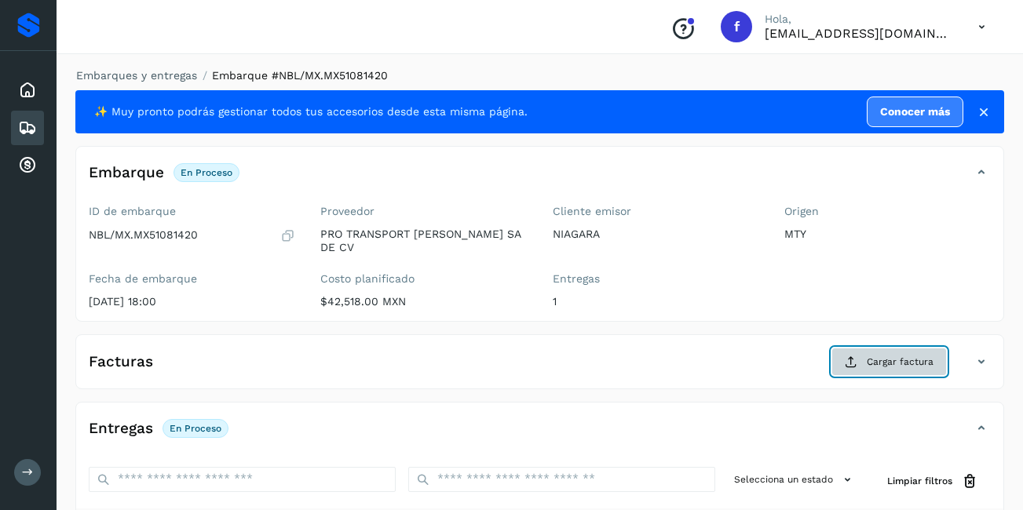
click at [880, 359] on button "Cargar factura" at bounding box center [889, 362] width 115 height 28
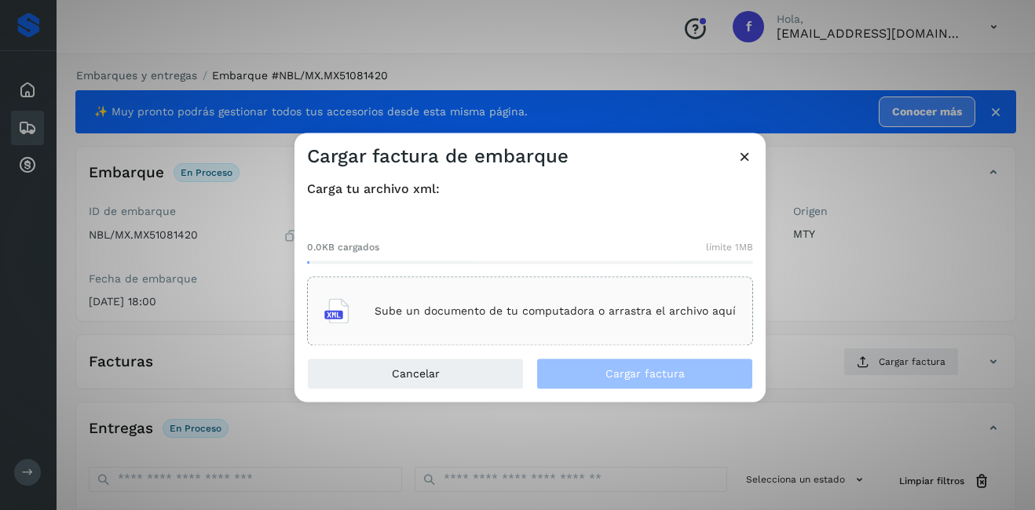
click at [746, 152] on icon at bounding box center [745, 156] width 16 height 16
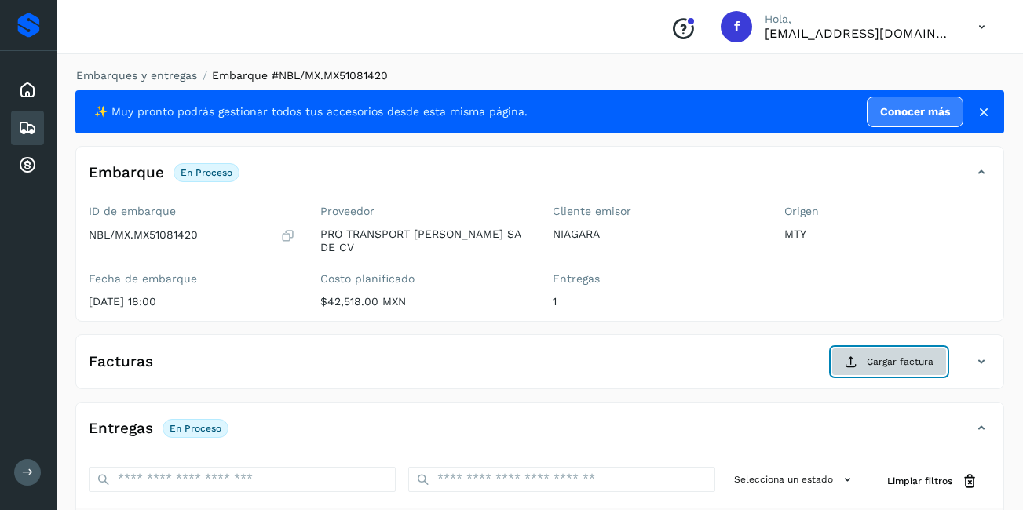
click at [908, 358] on span "Cargar factura" at bounding box center [900, 362] width 67 height 14
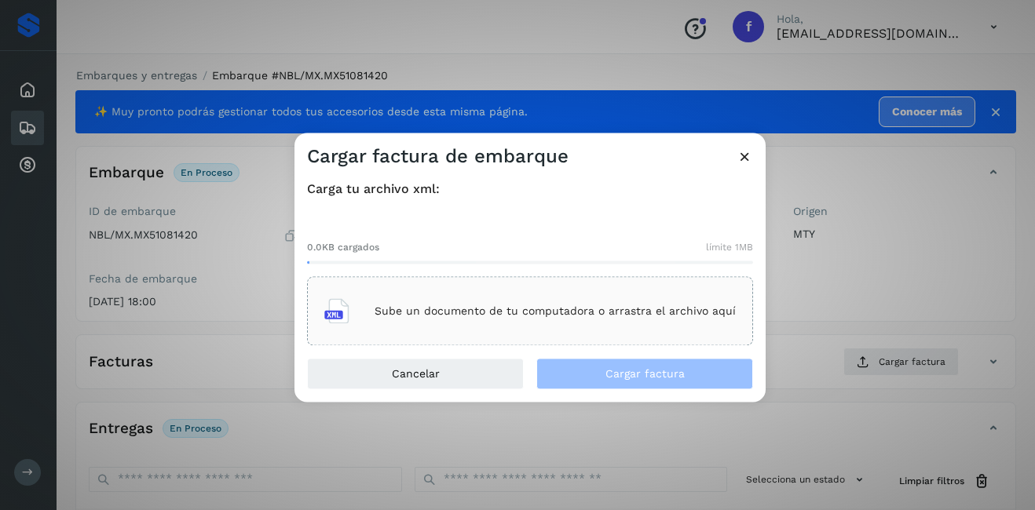
click at [499, 298] on div "Sube un documento de tu computadora o arrastra el archivo aquí" at bounding box center [529, 312] width 411 height 42
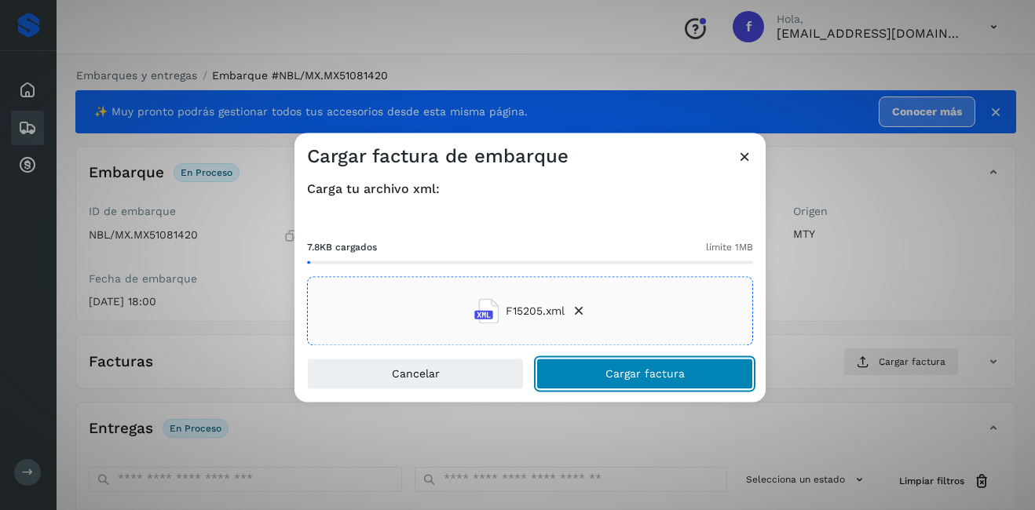
click at [653, 381] on button "Cargar factura" at bounding box center [644, 374] width 217 height 31
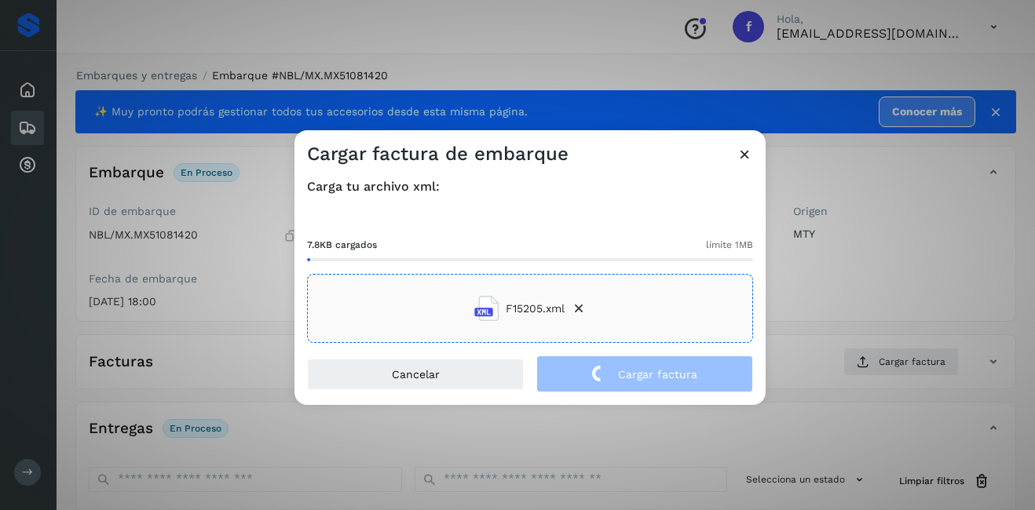
click at [927, 280] on div "Cargar factura de embarque Carga tu archivo xml: 7.8KB cargados límite 1MB F152…" at bounding box center [517, 255] width 1035 height 510
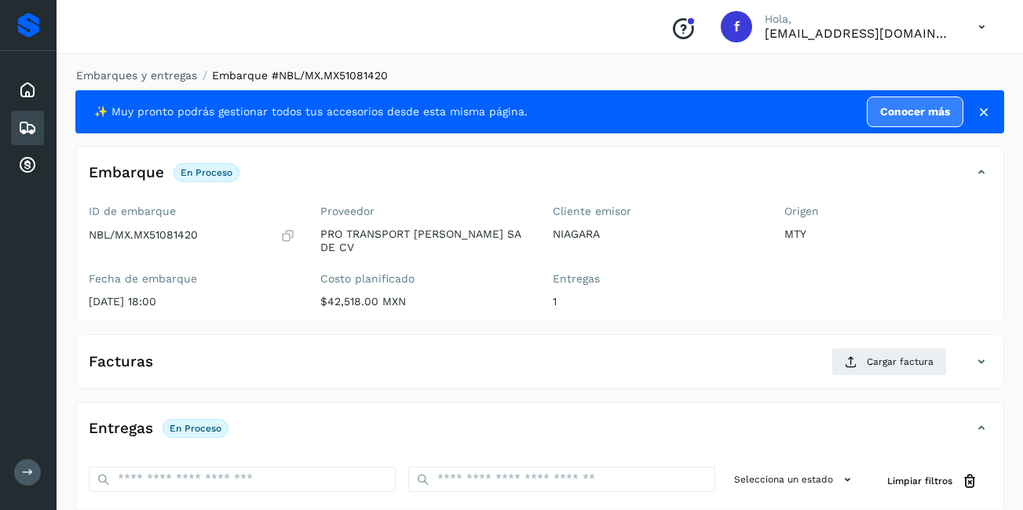
scroll to position [237, 0]
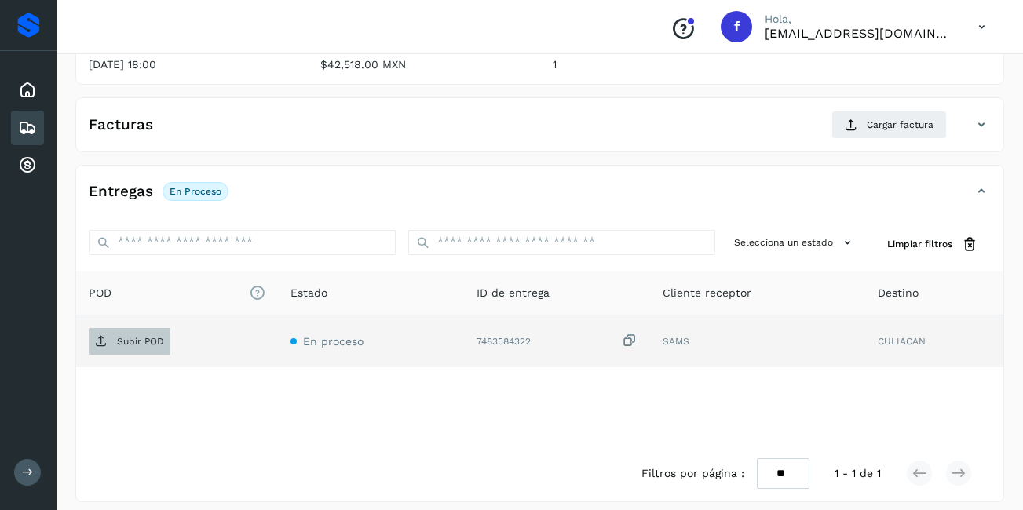
click at [156, 340] on span "Subir POD" at bounding box center [130, 341] width 82 height 25
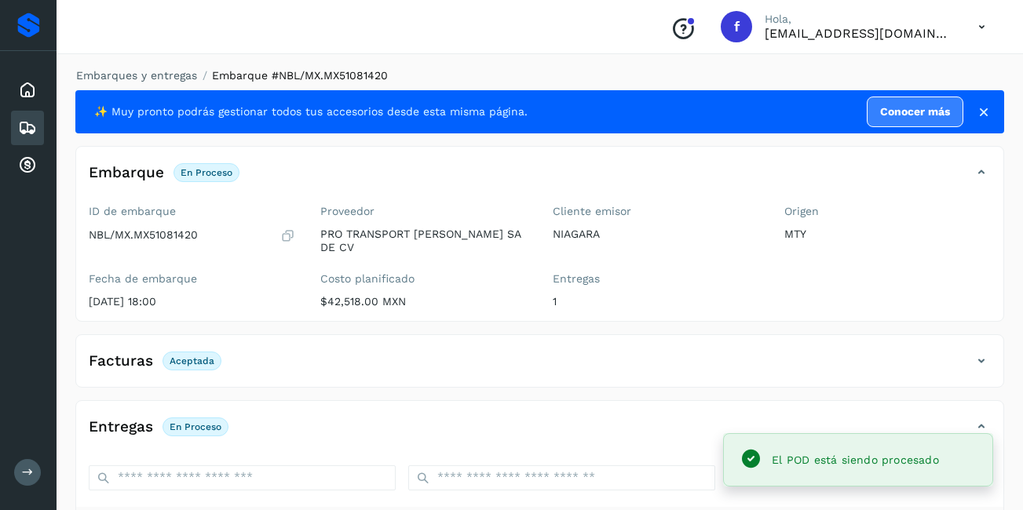
scroll to position [236, 0]
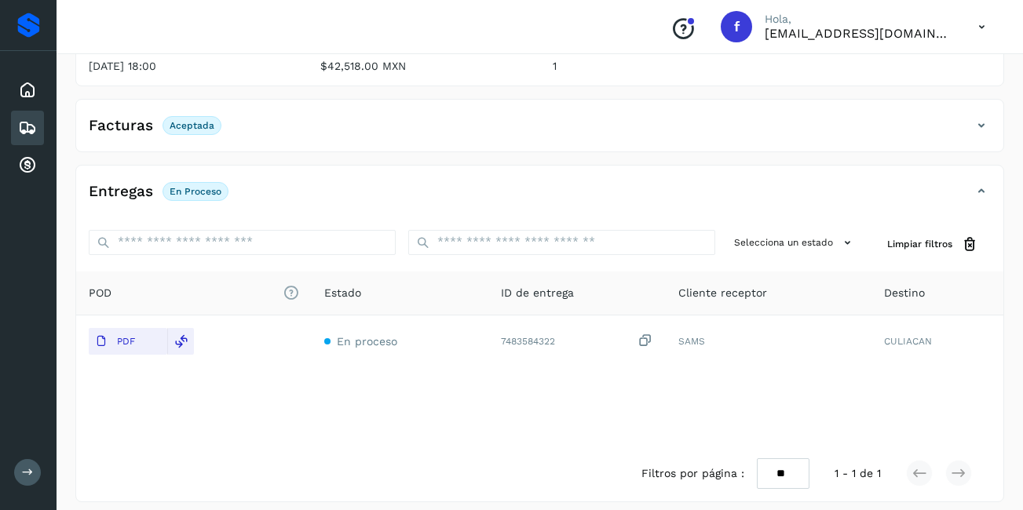
click at [35, 132] on div "Embarques" at bounding box center [27, 128] width 33 height 35
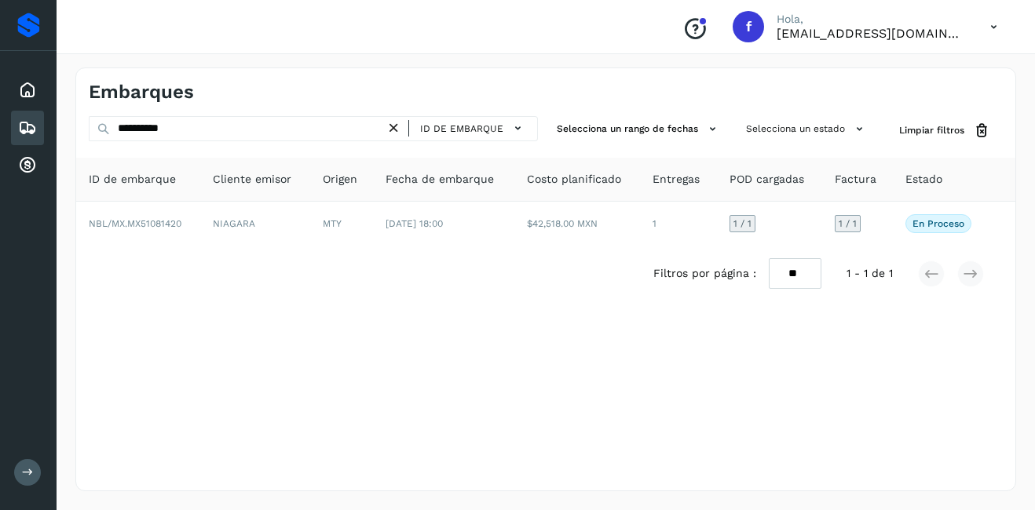
click at [391, 125] on icon at bounding box center [394, 128] width 16 height 16
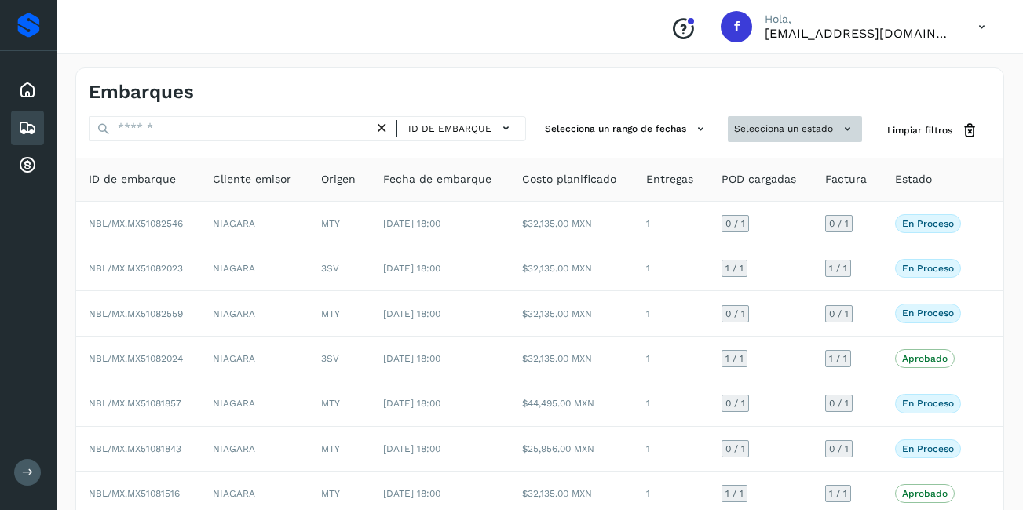
click at [832, 132] on button "Selecciona un estado" at bounding box center [795, 129] width 134 height 26
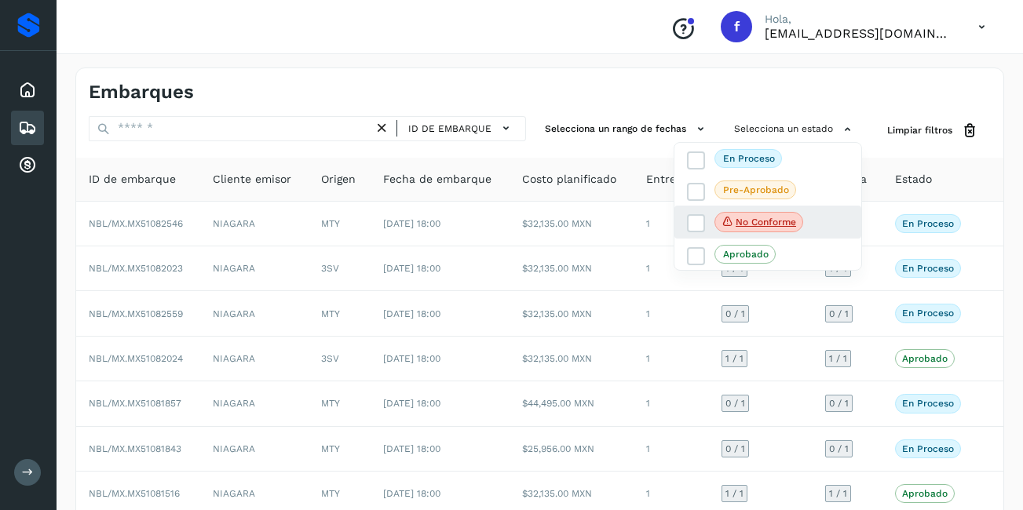
click at [801, 234] on div "No conforme" at bounding box center [768, 222] width 187 height 33
click at [793, 225] on p "No conforme" at bounding box center [766, 222] width 60 height 11
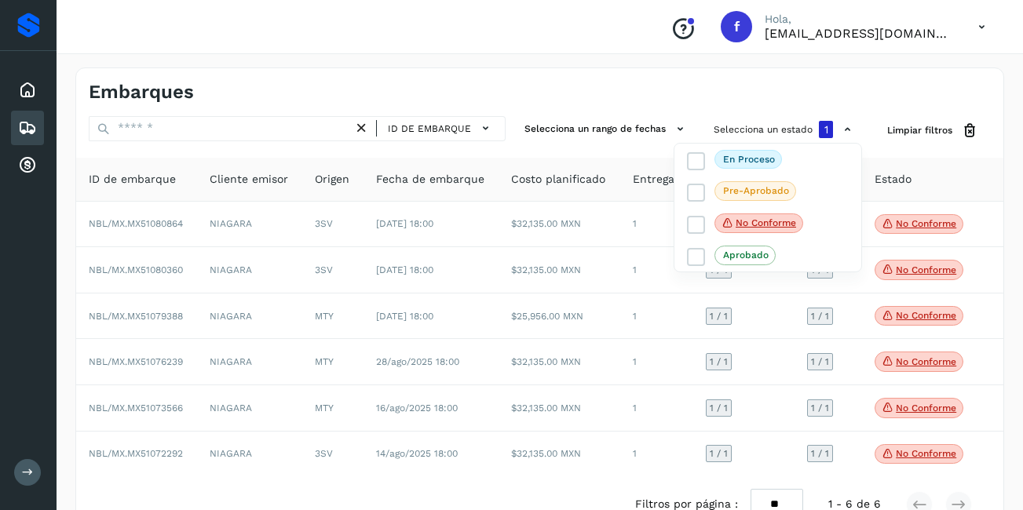
scroll to position [42, 0]
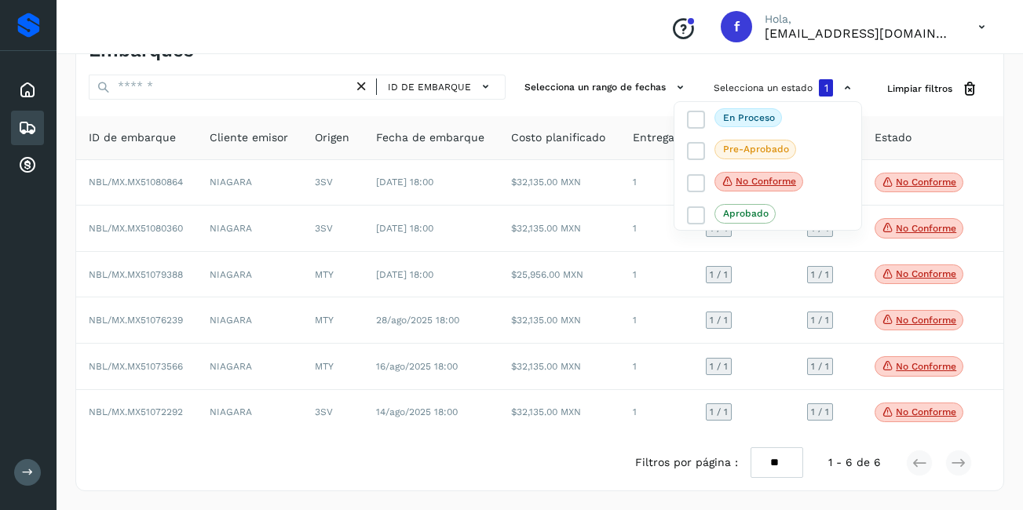
click at [911, 414] on div at bounding box center [511, 255] width 1023 height 510
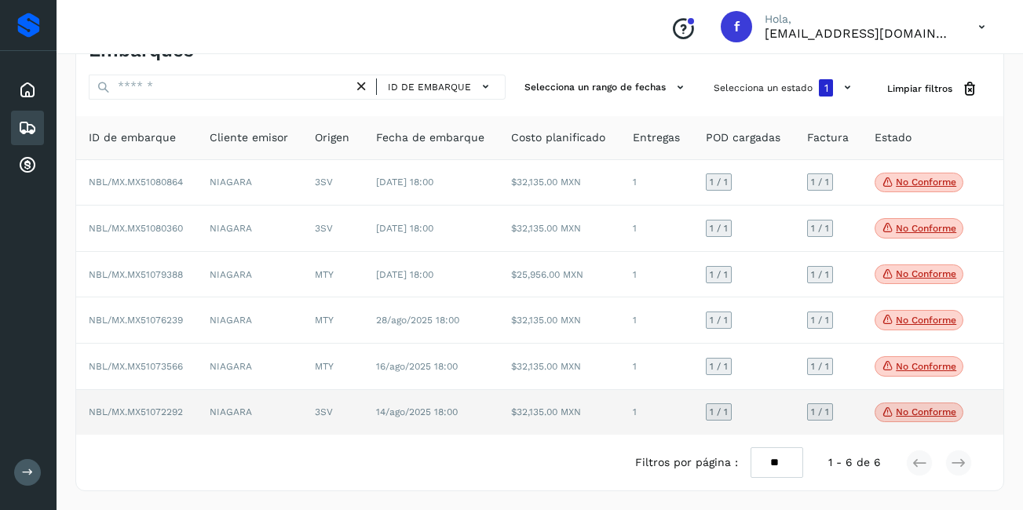
click at [912, 418] on p "No conforme" at bounding box center [926, 412] width 60 height 11
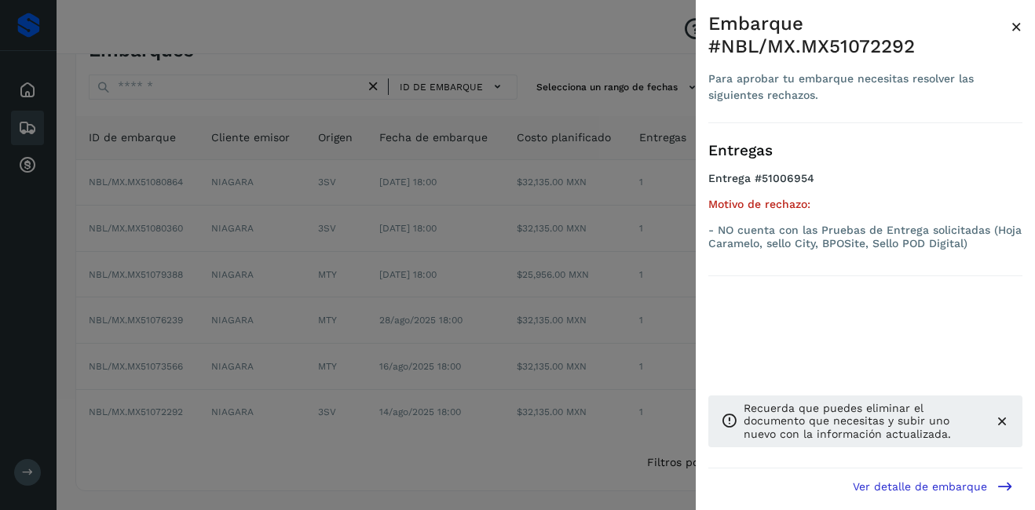
click at [1011, 22] on span "×" at bounding box center [1017, 27] width 12 height 22
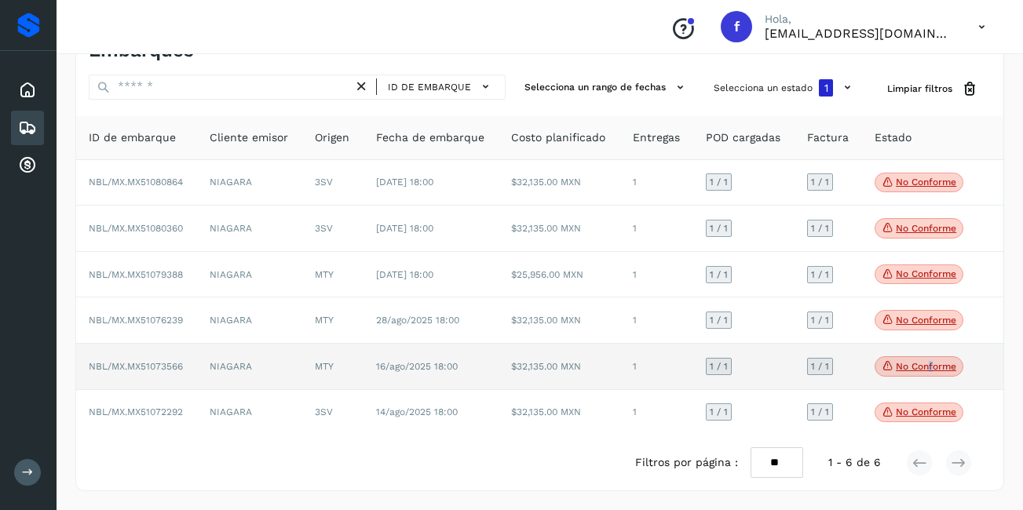
click at [930, 366] on p "No conforme" at bounding box center [926, 366] width 60 height 11
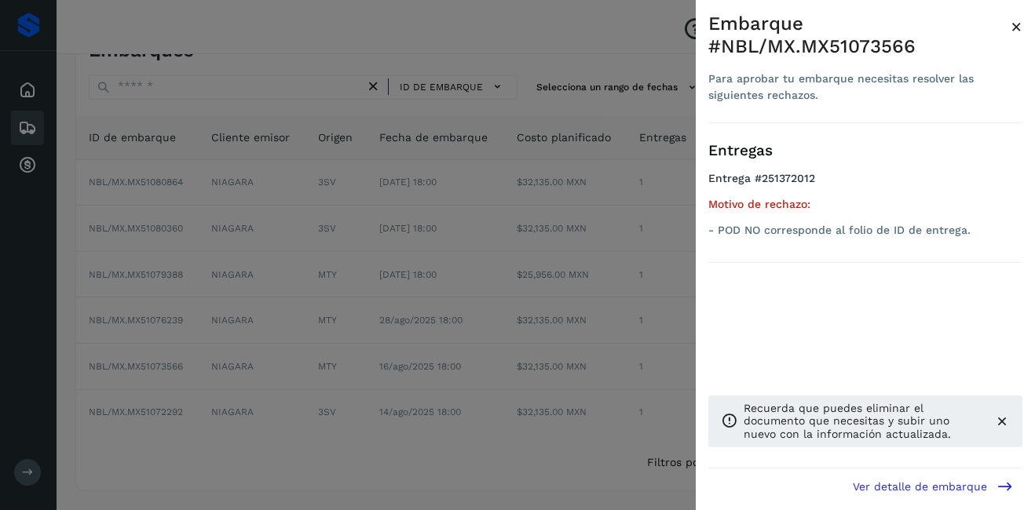
drag, startPoint x: 912, startPoint y: 151, endPoint x: 935, endPoint y: 134, distance: 28.1
click at [913, 150] on h3 "Entregas" at bounding box center [865, 151] width 314 height 18
click at [1010, 31] on div "Embarque #NBL/MX.MX51073566" at bounding box center [859, 36] width 302 height 46
click at [1011, 29] on span "×" at bounding box center [1017, 27] width 12 height 22
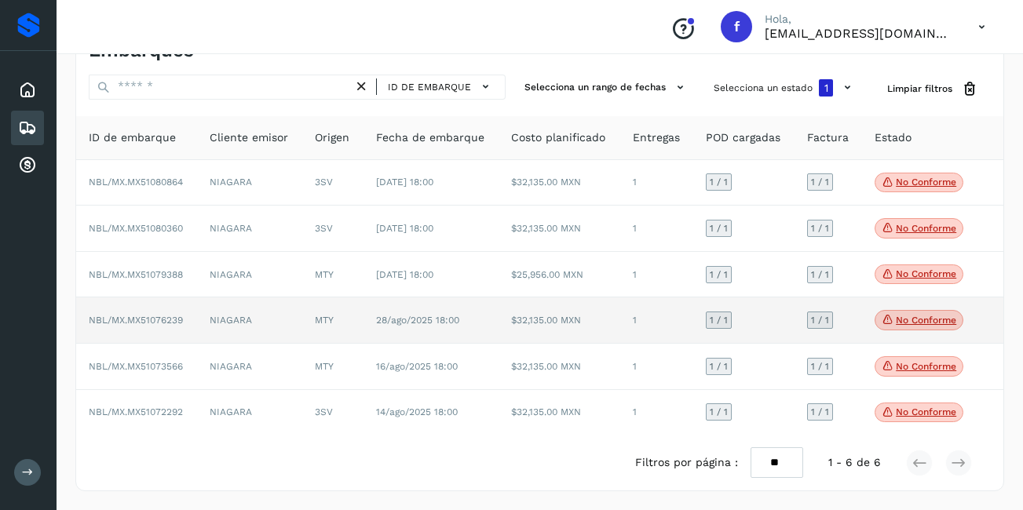
click at [916, 315] on p "No conforme" at bounding box center [926, 320] width 60 height 11
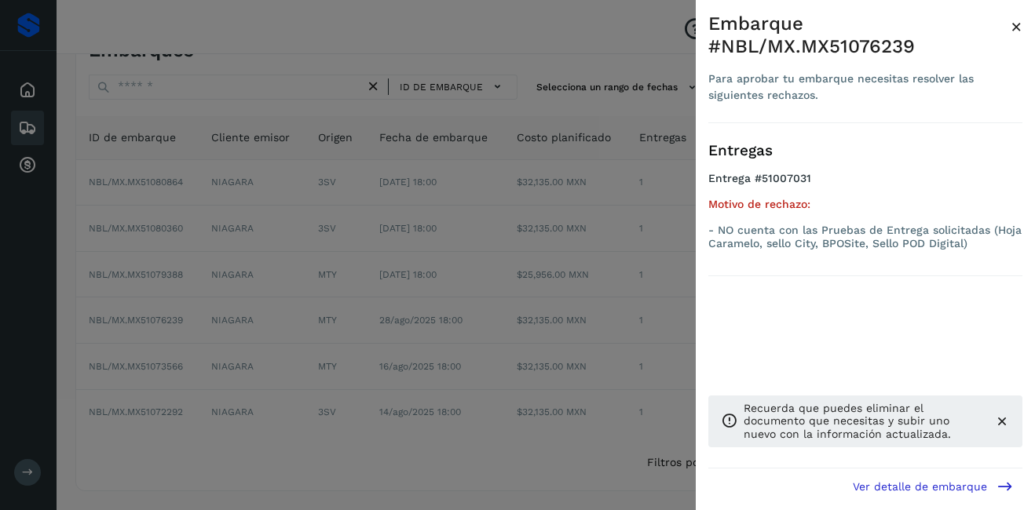
click at [1018, 23] on span "×" at bounding box center [1017, 27] width 12 height 22
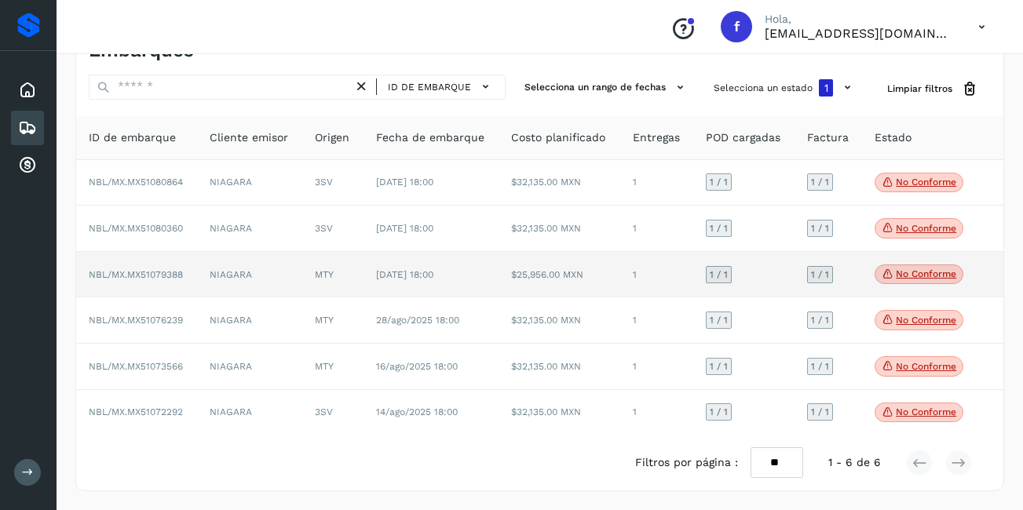
click at [908, 272] on p "No conforme" at bounding box center [926, 274] width 60 height 11
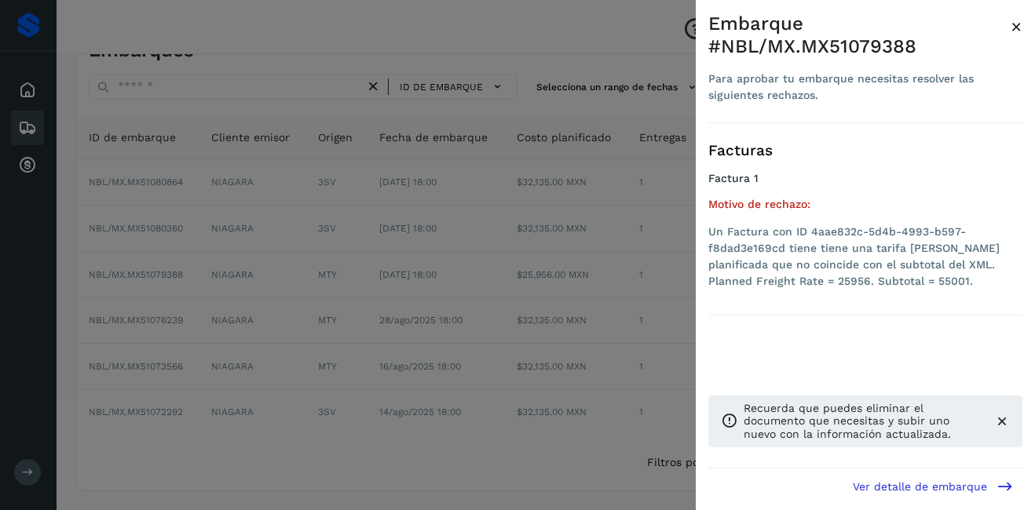
click at [1020, 24] on span "×" at bounding box center [1017, 27] width 12 height 22
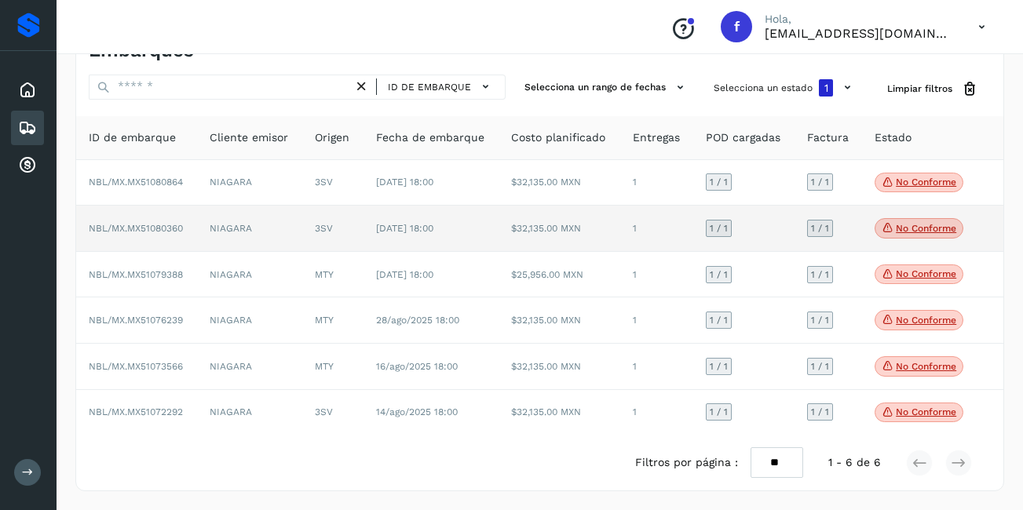
click at [916, 220] on span "No conforme" at bounding box center [919, 228] width 89 height 20
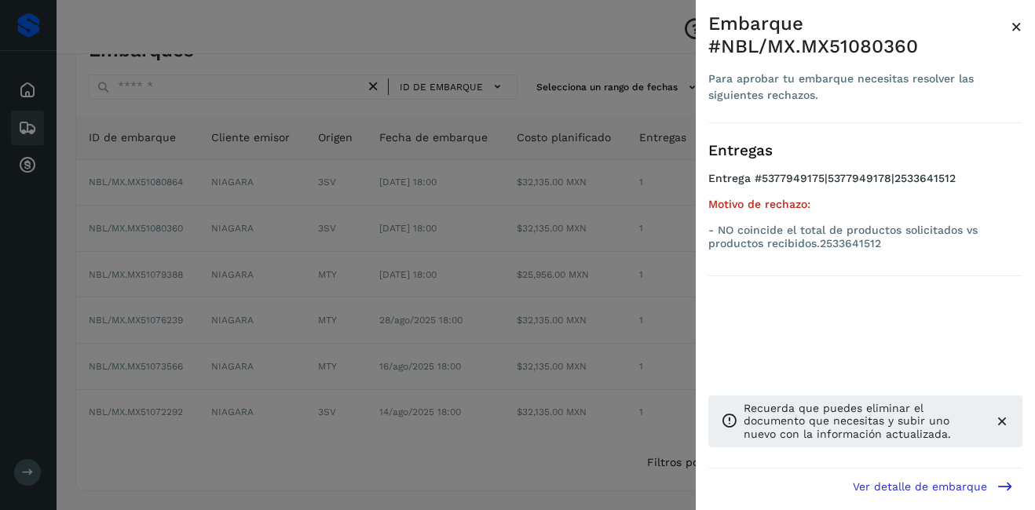
click at [1018, 23] on span "×" at bounding box center [1017, 27] width 12 height 22
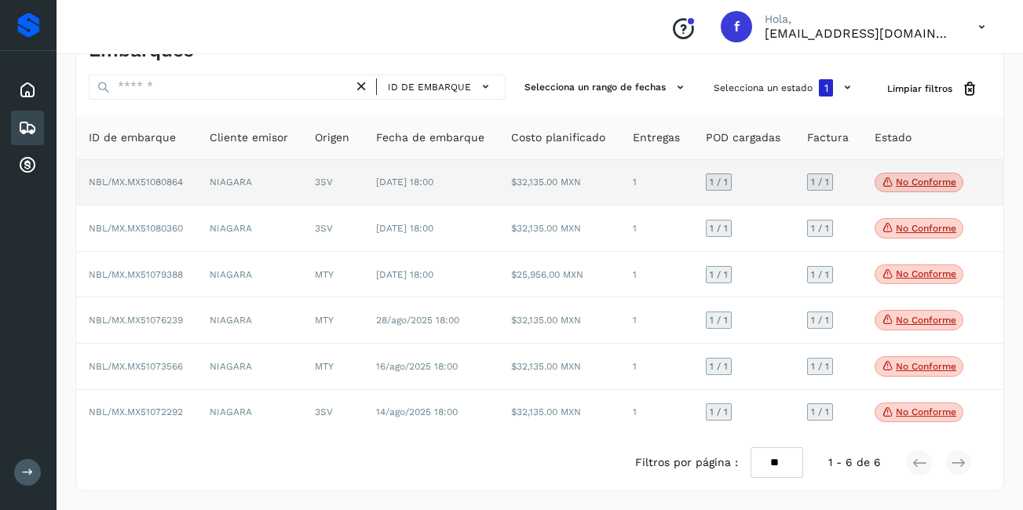
click at [928, 177] on p "No conforme" at bounding box center [926, 182] width 60 height 11
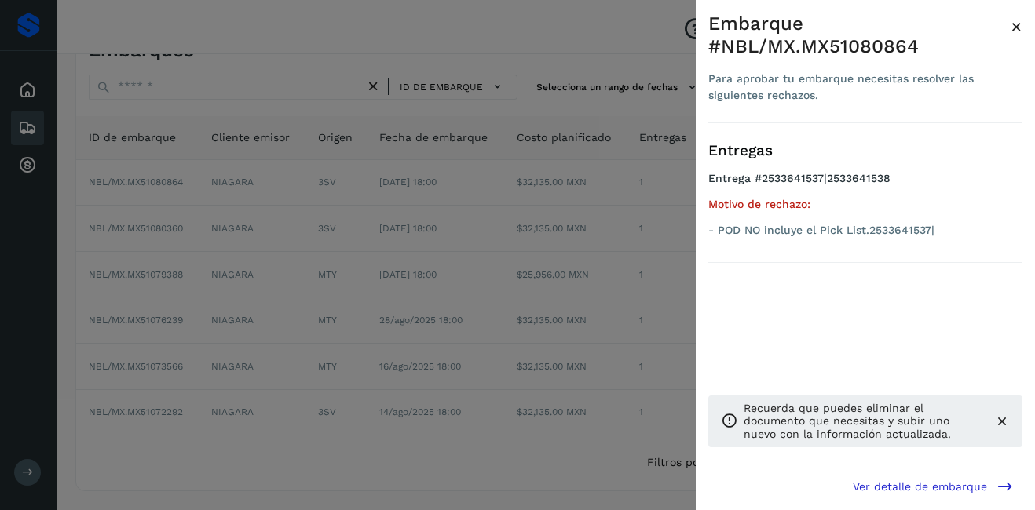
drag, startPoint x: 1019, startPoint y: 19, endPoint x: 1020, endPoint y: 28, distance: 9.6
click at [1018, 20] on span "×" at bounding box center [1017, 27] width 12 height 22
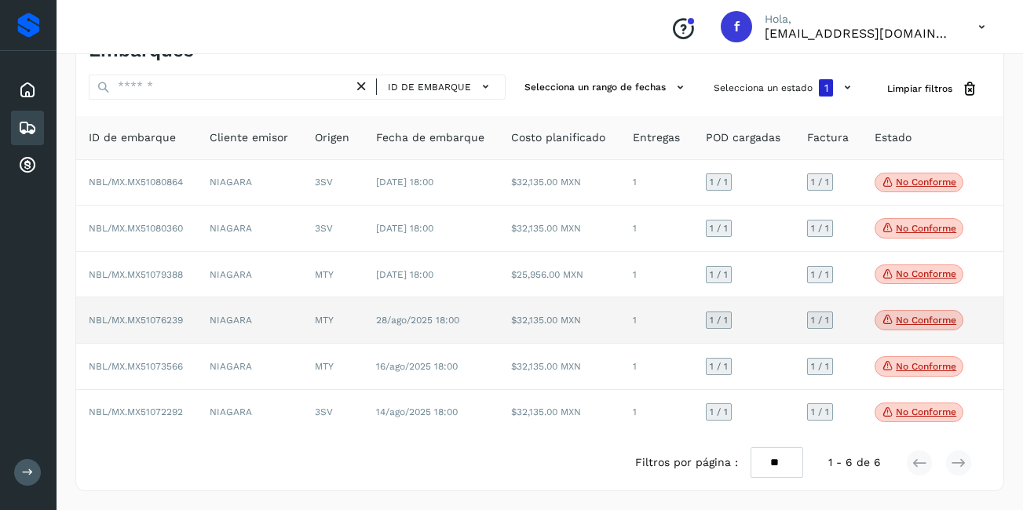
click at [904, 325] on p "No conforme" at bounding box center [926, 320] width 60 height 11
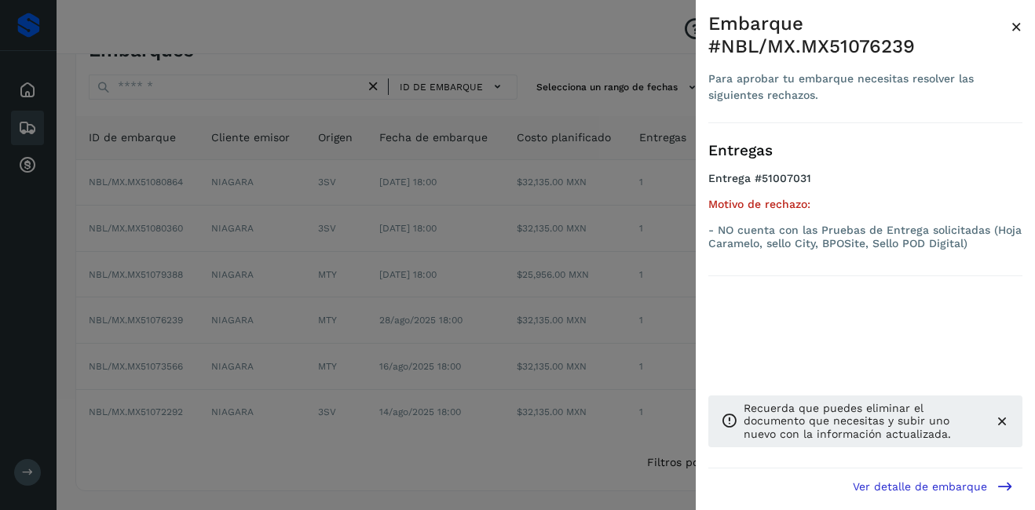
click at [1015, 27] on span "×" at bounding box center [1017, 27] width 12 height 22
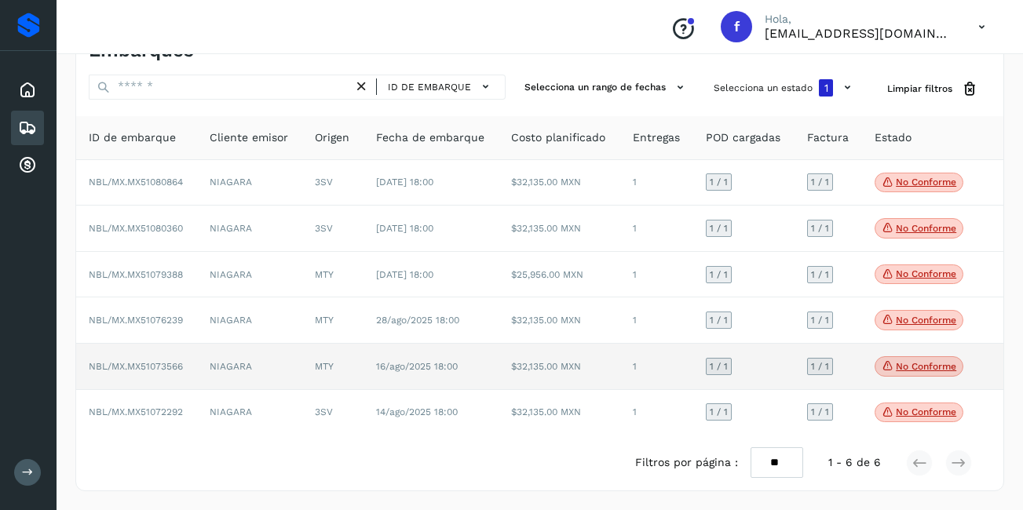
click at [923, 357] on span "No conforme" at bounding box center [919, 367] width 89 height 20
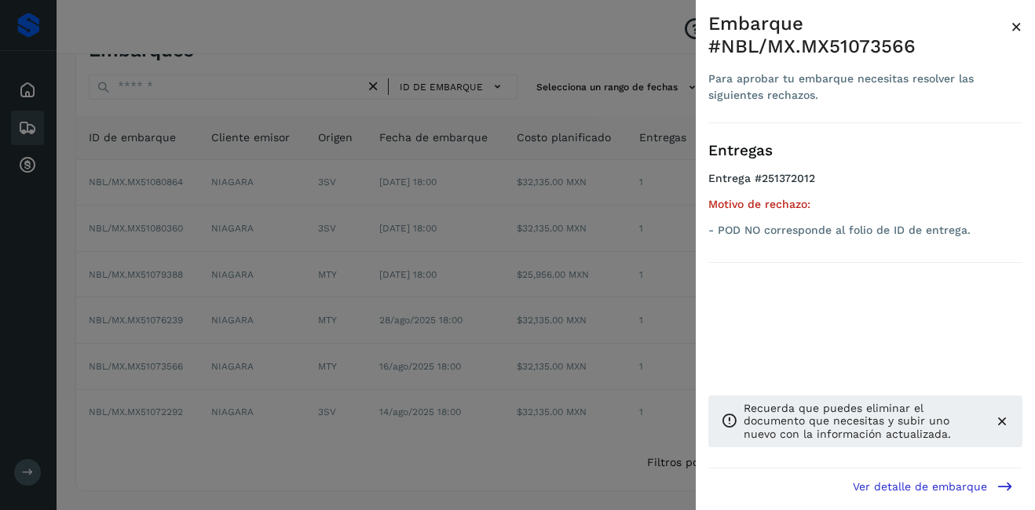
click at [510, 229] on div at bounding box center [517, 255] width 1035 height 510
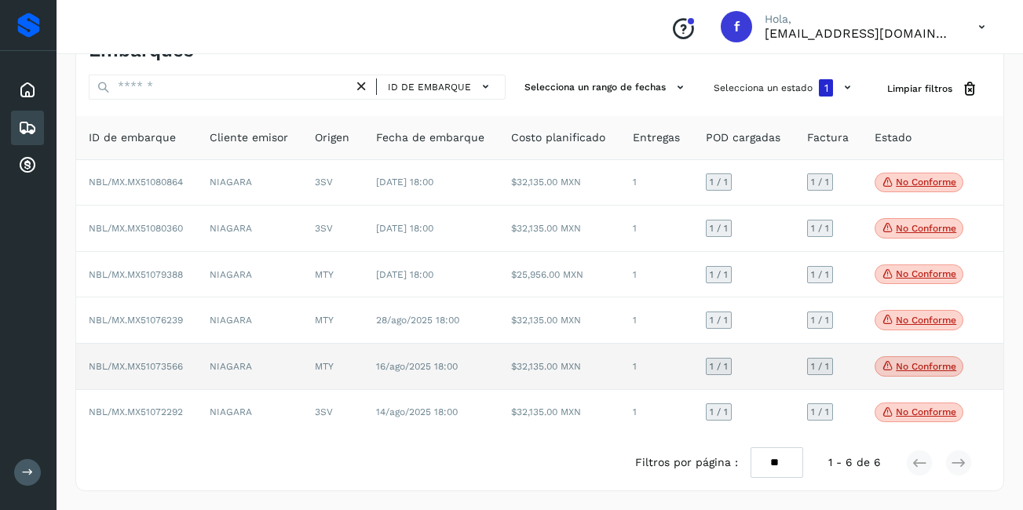
click at [881, 373] on span "No conforme" at bounding box center [919, 367] width 89 height 20
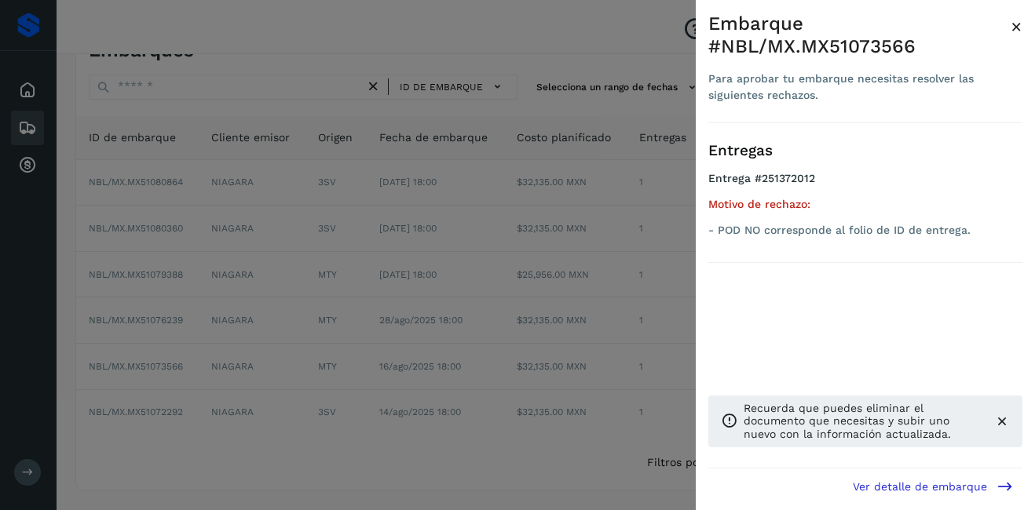
click at [1011, 28] on span "×" at bounding box center [1017, 27] width 12 height 22
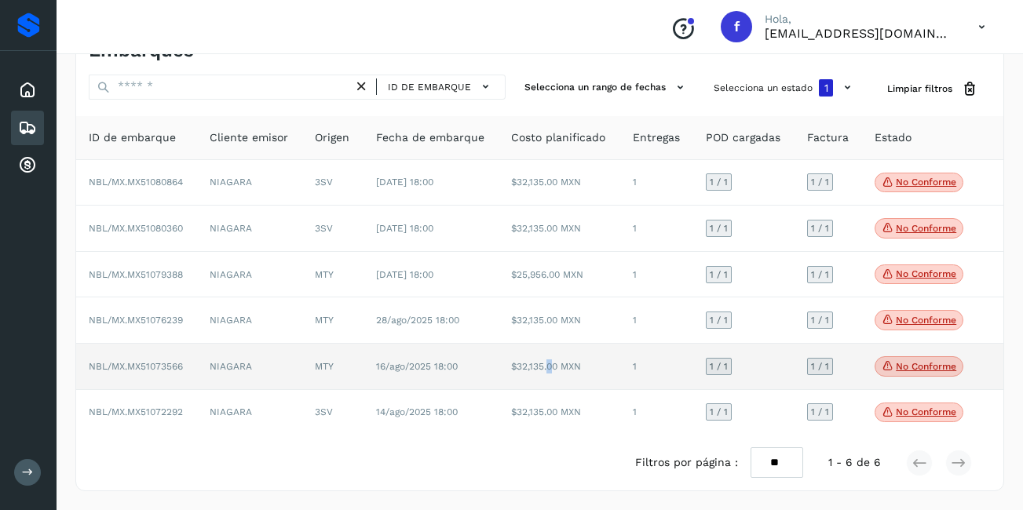
click at [544, 376] on td "$32,135.00 MXN" at bounding box center [559, 367] width 121 height 46
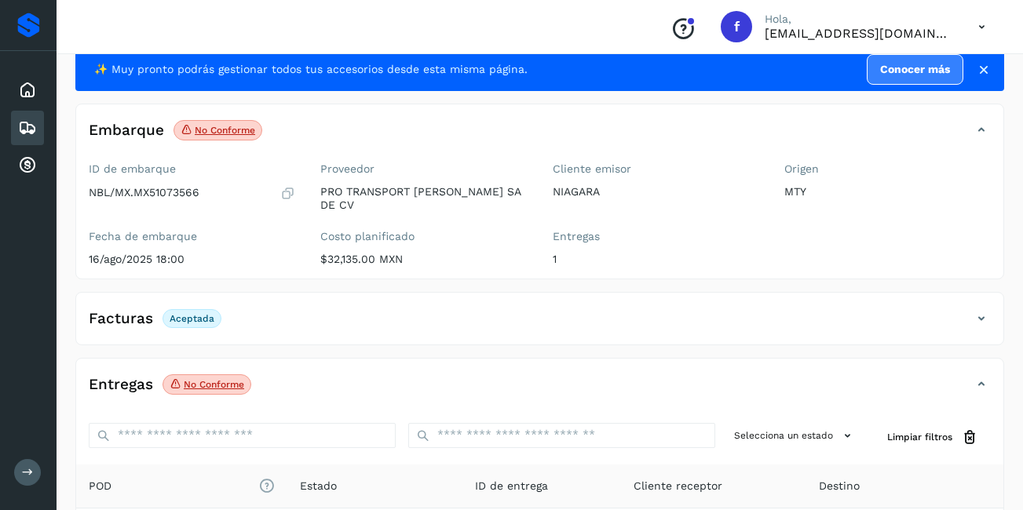
scroll to position [236, 0]
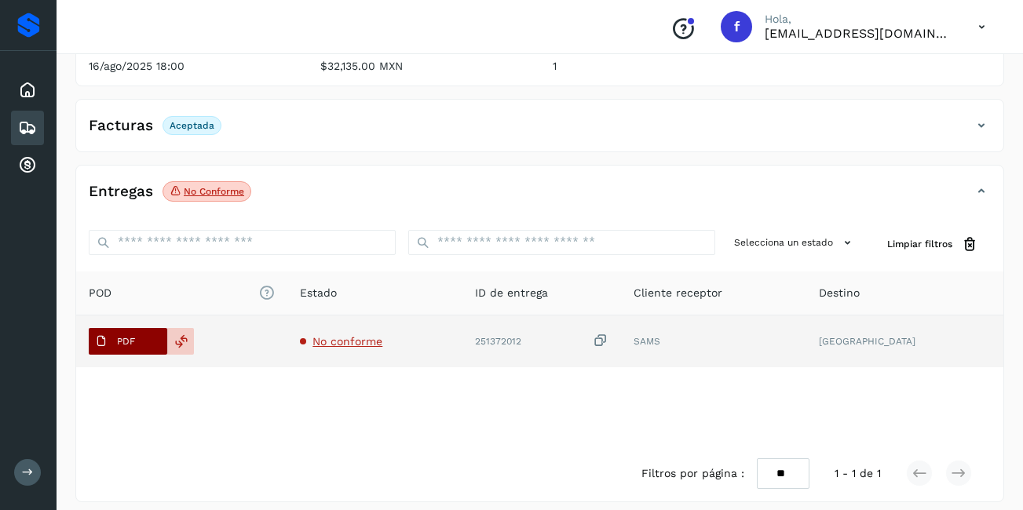
click at [130, 336] on p "PDF" at bounding box center [126, 341] width 18 height 11
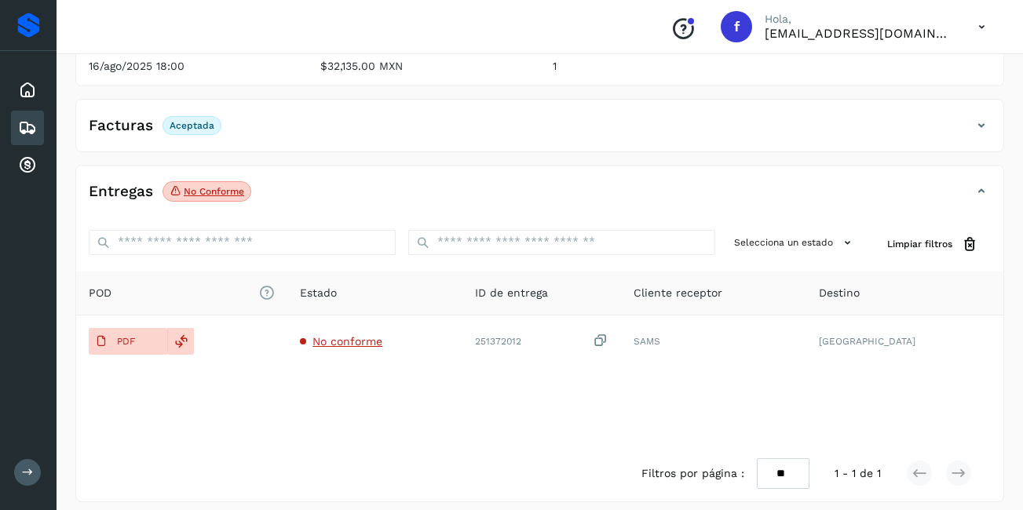
scroll to position [0, 0]
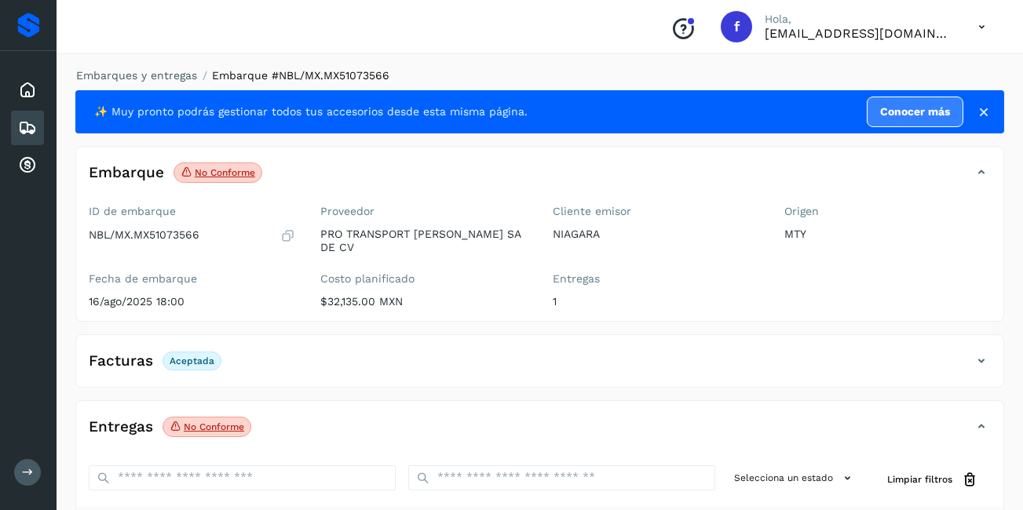
click at [170, 232] on p "NBL/MX.MX51073566" at bounding box center [144, 235] width 111 height 13
click at [235, 272] on label "Fecha de embarque" at bounding box center [192, 278] width 207 height 13
click at [638, 348] on div "Facturas Aceptada" at bounding box center [524, 361] width 896 height 27
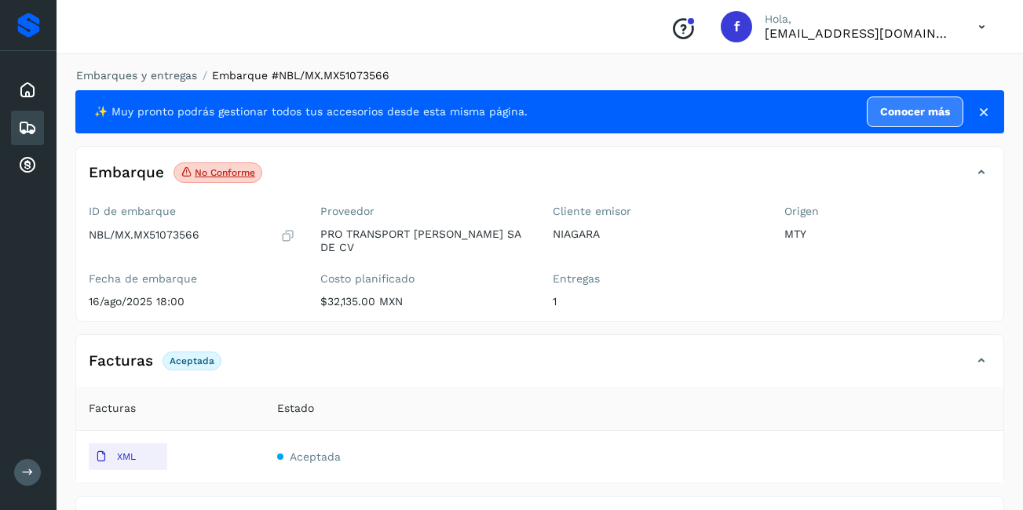
click at [15, 134] on div "Embarques" at bounding box center [27, 128] width 33 height 35
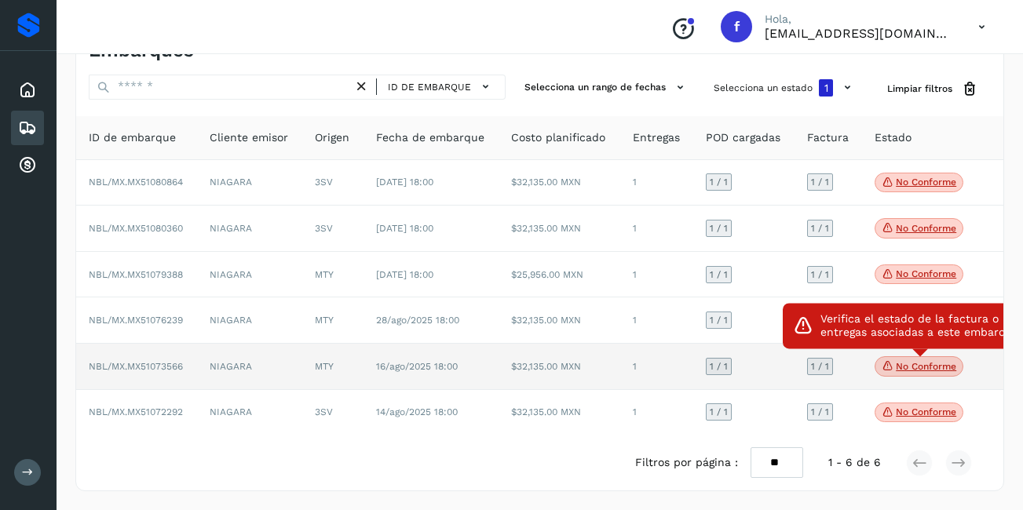
scroll to position [42, 0]
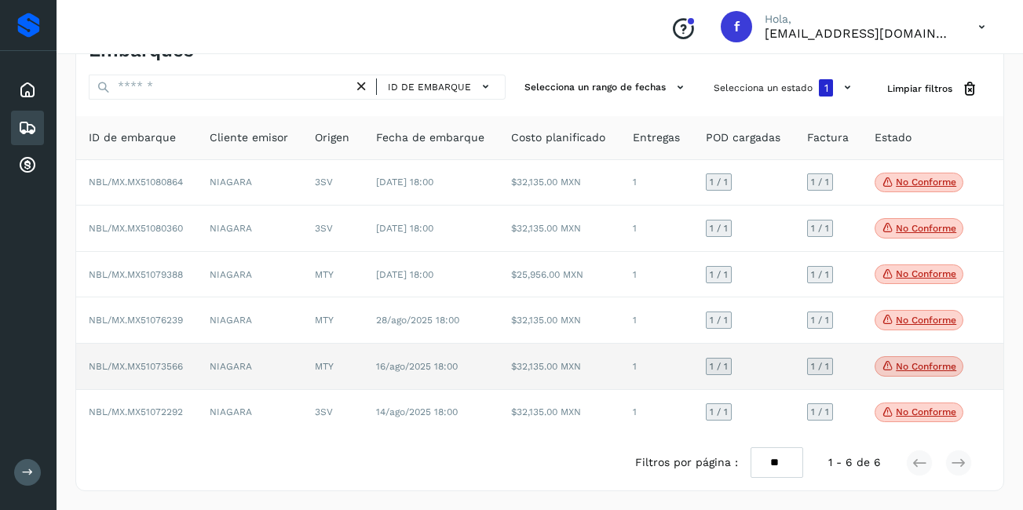
click at [496, 356] on td "16/ago/2025 18:00" at bounding box center [432, 367] width 136 height 46
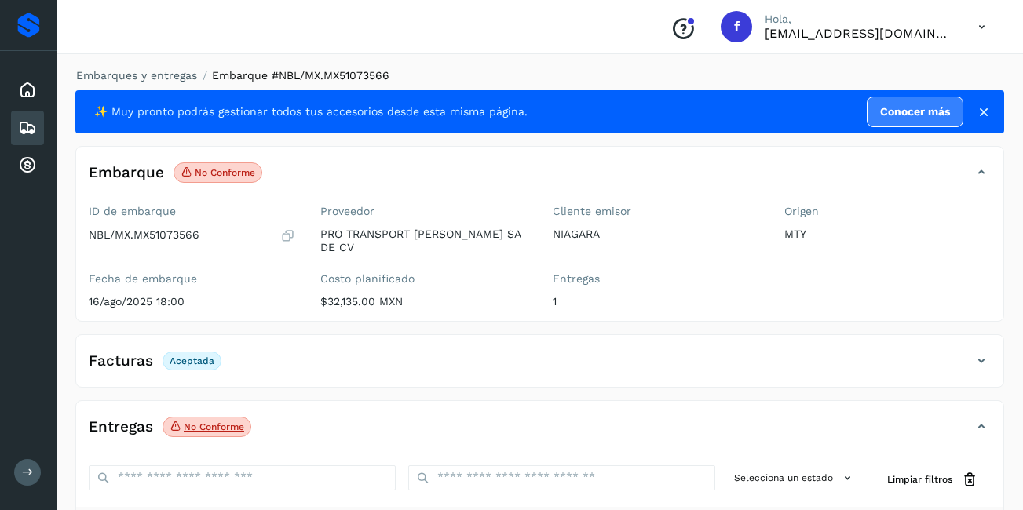
click at [139, 241] on p "NBL/MX.MX51073566" at bounding box center [144, 235] width 111 height 13
click at [139, 239] on p "NBL/MX.MX51073566" at bounding box center [144, 235] width 111 height 13
copy p "NBL/MX.MX51073566"
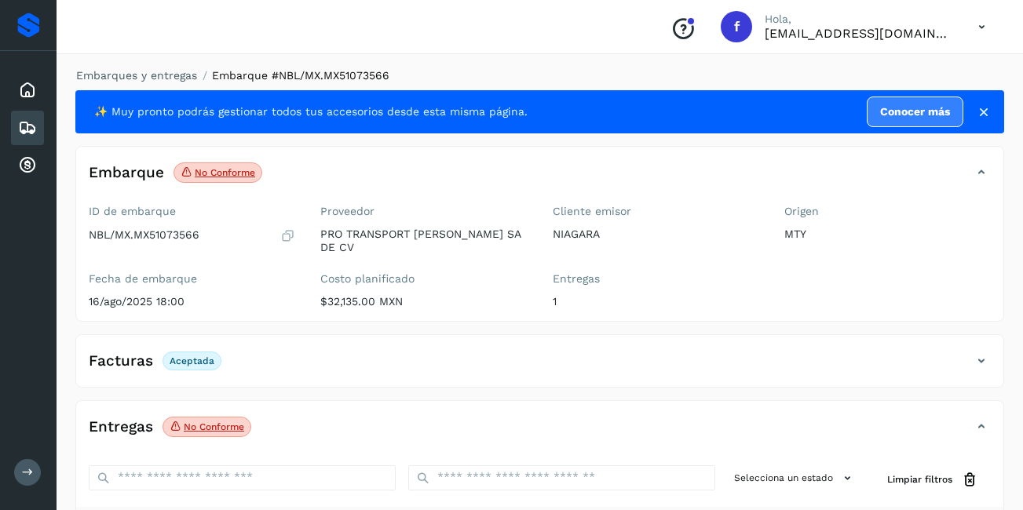
click at [28, 123] on icon at bounding box center [27, 128] width 19 height 19
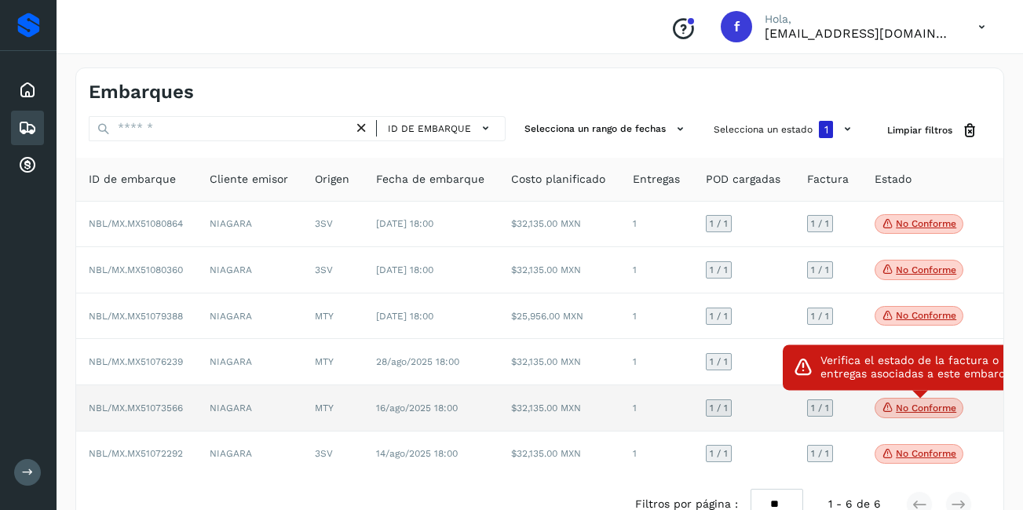
click at [900, 404] on p "No conforme" at bounding box center [926, 408] width 60 height 11
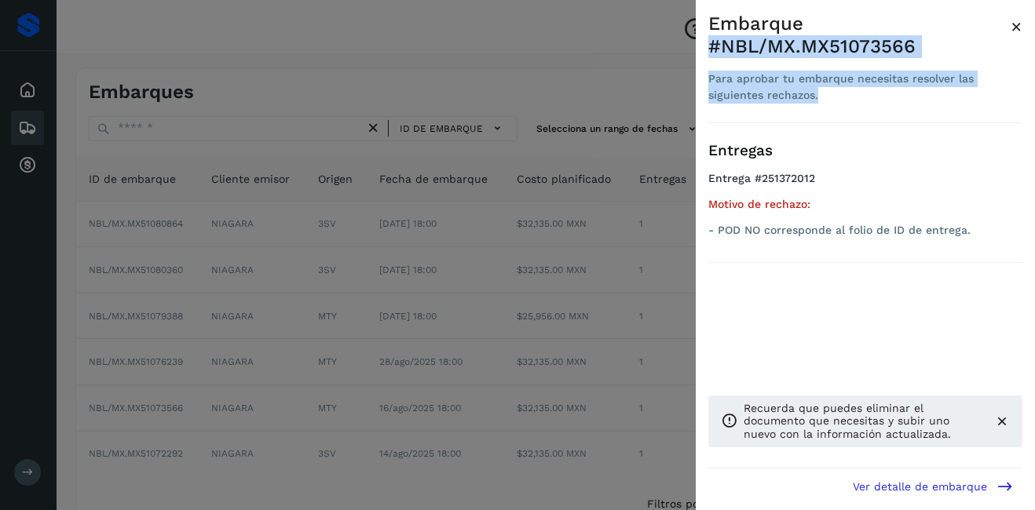
click at [1015, 26] on div "Embarque #NBL/MX.MX51073566 Para aprobar tu embarque necesitas resolver las sig…" at bounding box center [865, 68] width 314 height 111
click at [1015, 26] on span "×" at bounding box center [1017, 27] width 12 height 22
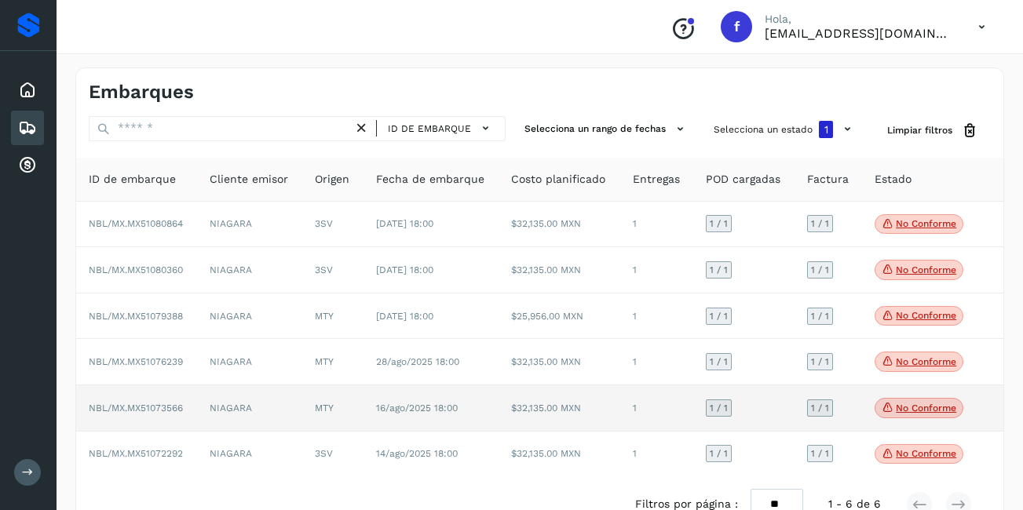
click at [522, 404] on td "$32,135.00 MXN" at bounding box center [559, 409] width 121 height 46
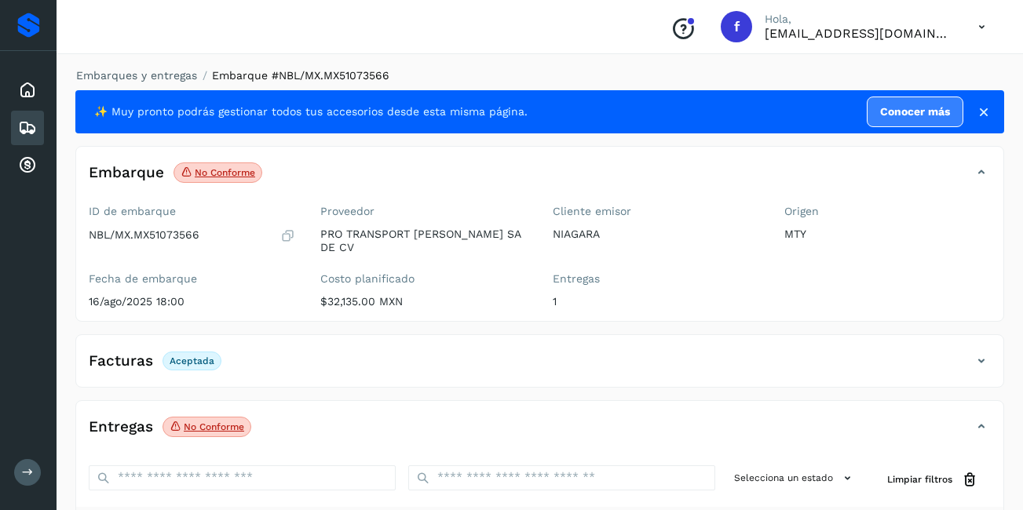
drag, startPoint x: 445, startPoint y: 210, endPoint x: 532, endPoint y: 253, distance: 96.2
click at [444, 210] on label "Proveedor" at bounding box center [423, 211] width 207 height 13
click at [139, 231] on p "NBL/MX.MX51073566" at bounding box center [144, 235] width 111 height 13
click at [140, 231] on p "NBL/MX.MX51073566" at bounding box center [144, 235] width 111 height 13
copy p "MX51073566"
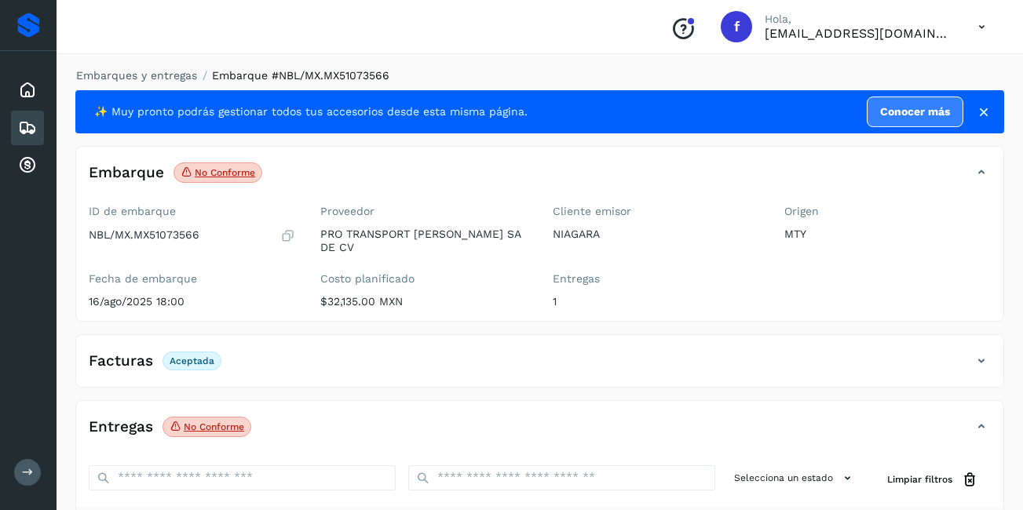
click at [923, 335] on div "Facturas Aceptada Facturas Estado XML Aceptada" at bounding box center [539, 361] width 929 height 53
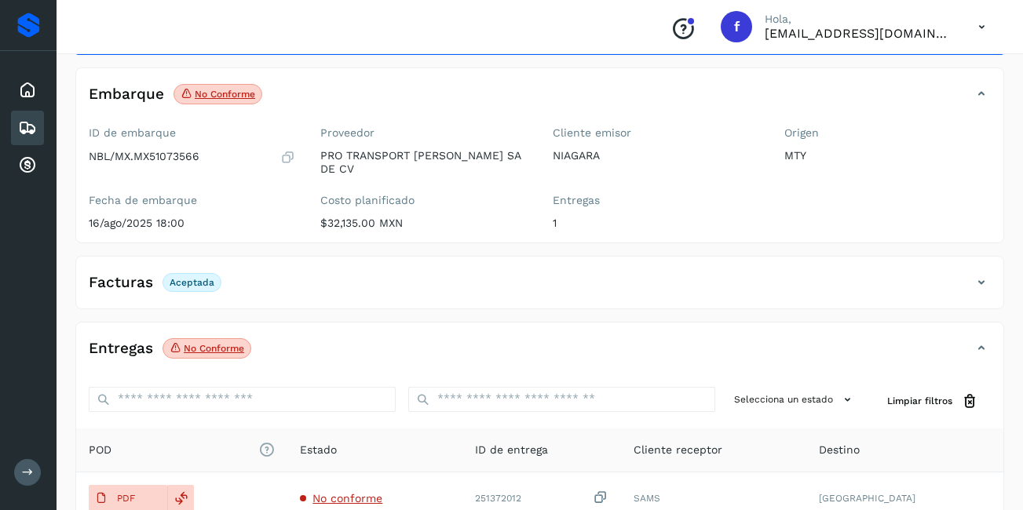
click at [930, 286] on div "Facturas Aceptada" at bounding box center [539, 288] width 927 height 39
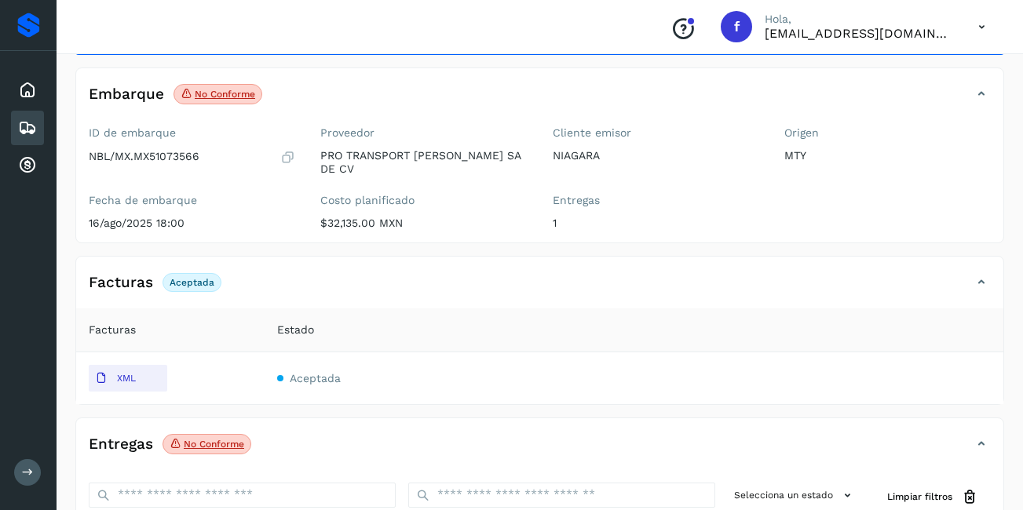
click at [26, 130] on icon at bounding box center [27, 128] width 19 height 19
